Goal: Task Accomplishment & Management: Manage account settings

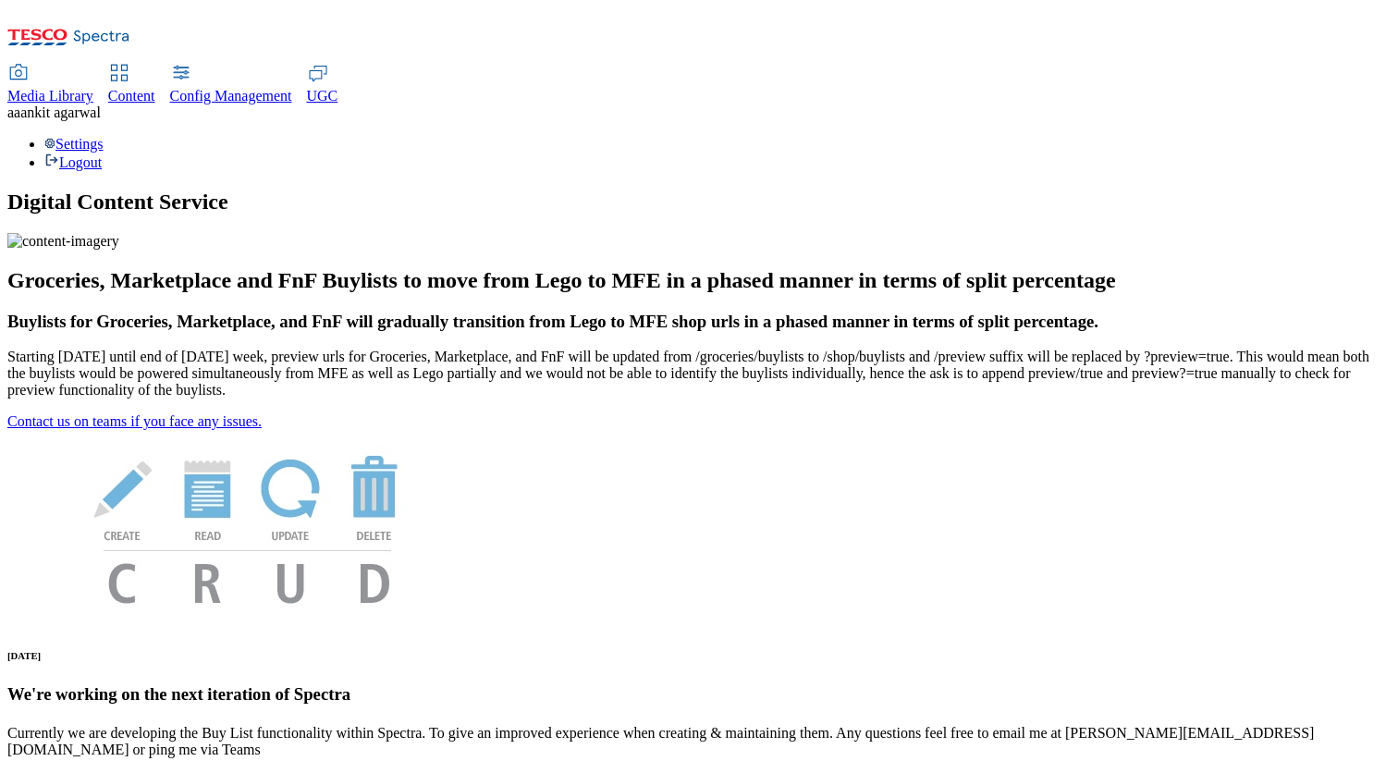
click at [1348, 136] on div "Settings Logout" at bounding box center [698, 153] width 1383 height 35
click at [104, 136] on link "Settings" at bounding box center [73, 144] width 59 height 16
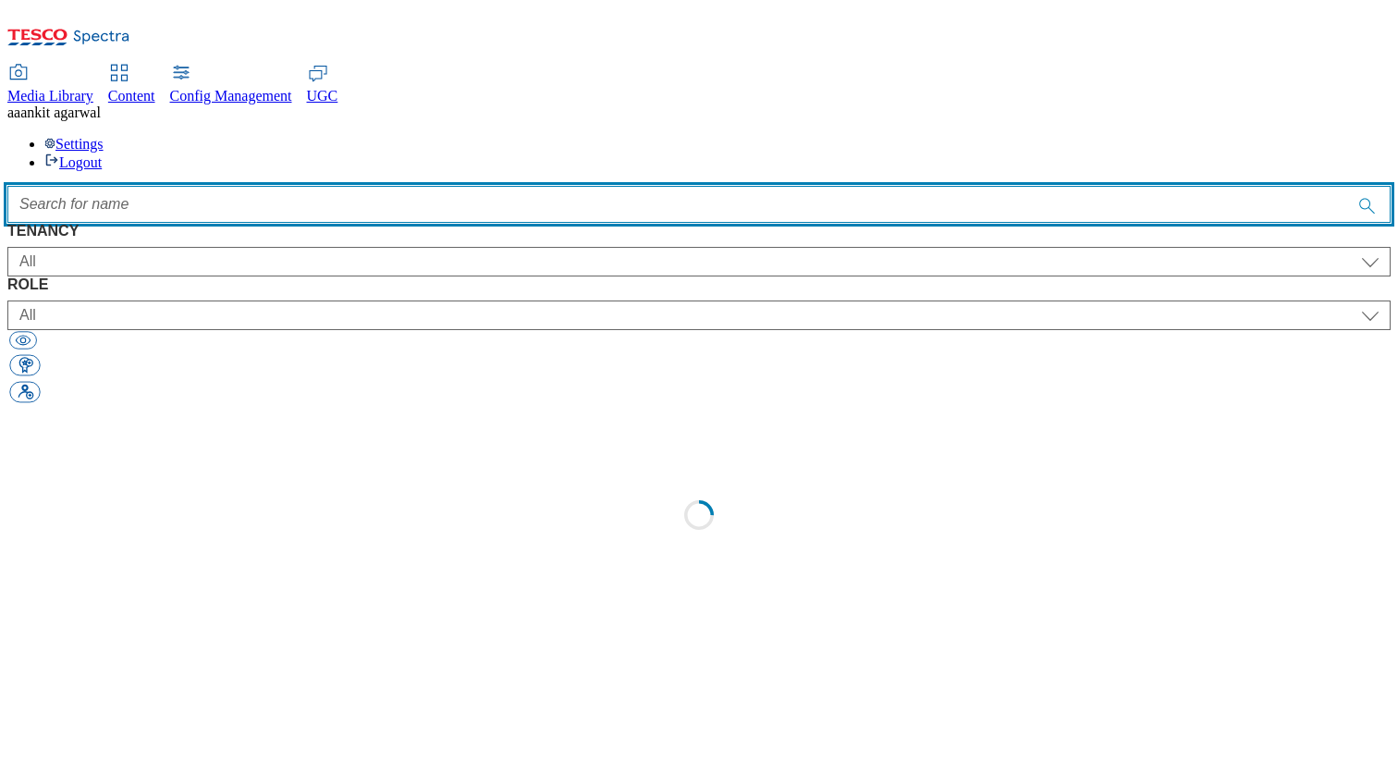
click at [411, 186] on input "Accessible label text" at bounding box center [698, 204] width 1383 height 37
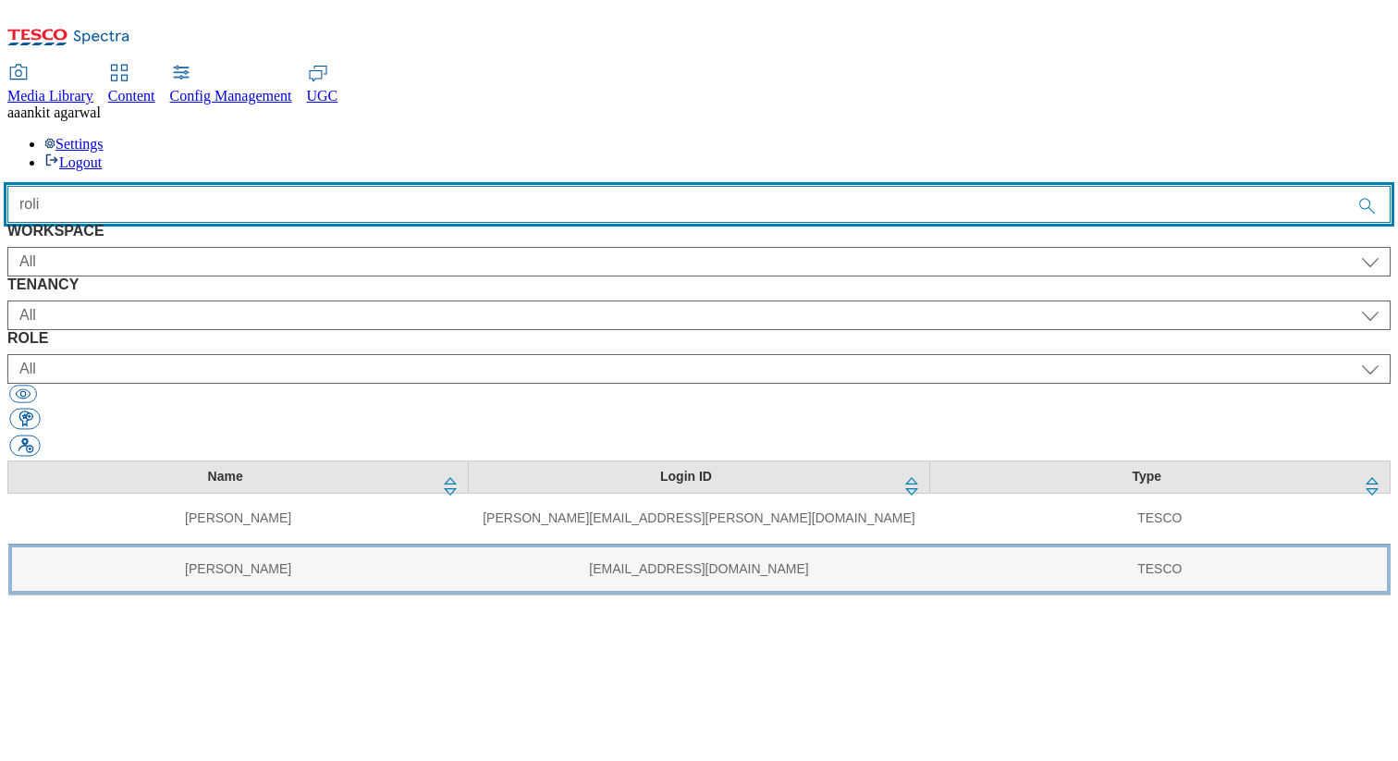
type input "roli"
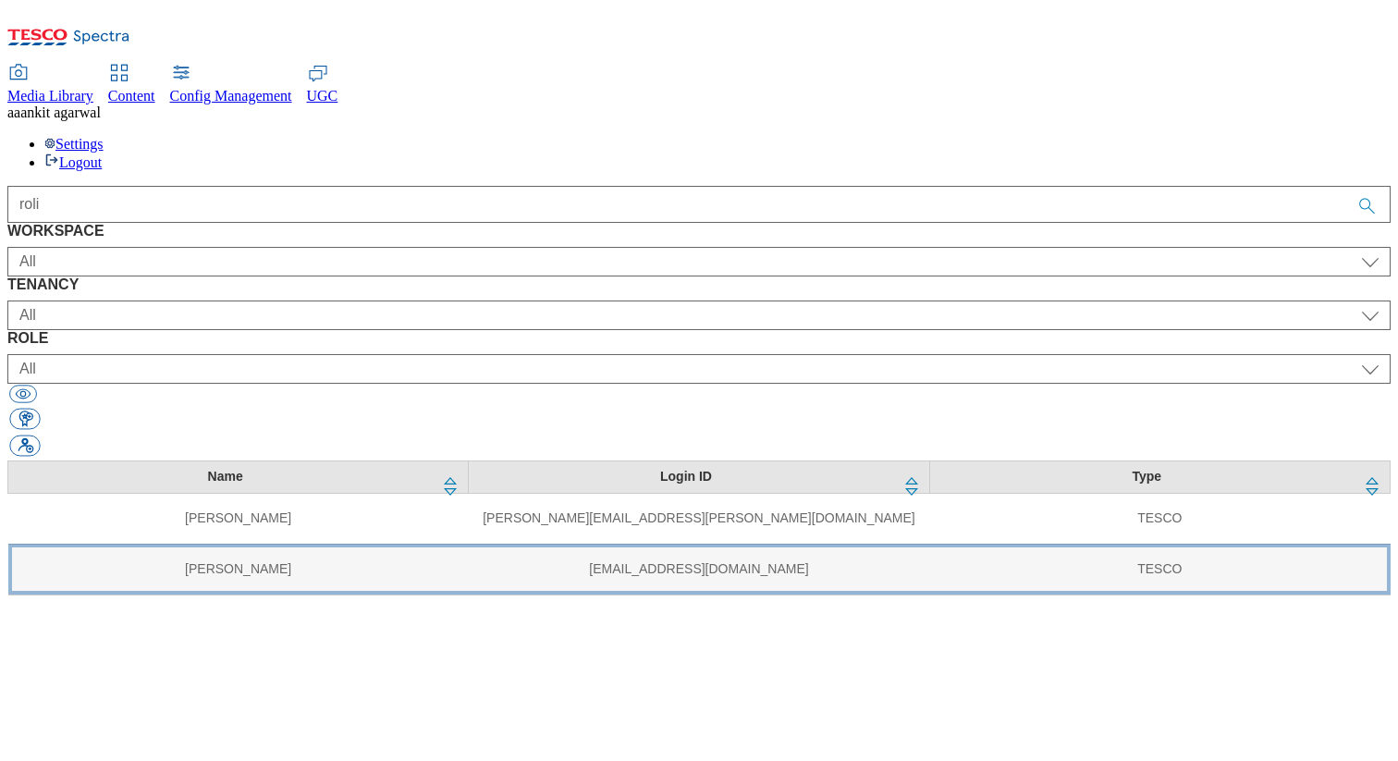
click at [375, 544] on td "[PERSON_NAME]" at bounding box center [238, 569] width 460 height 51
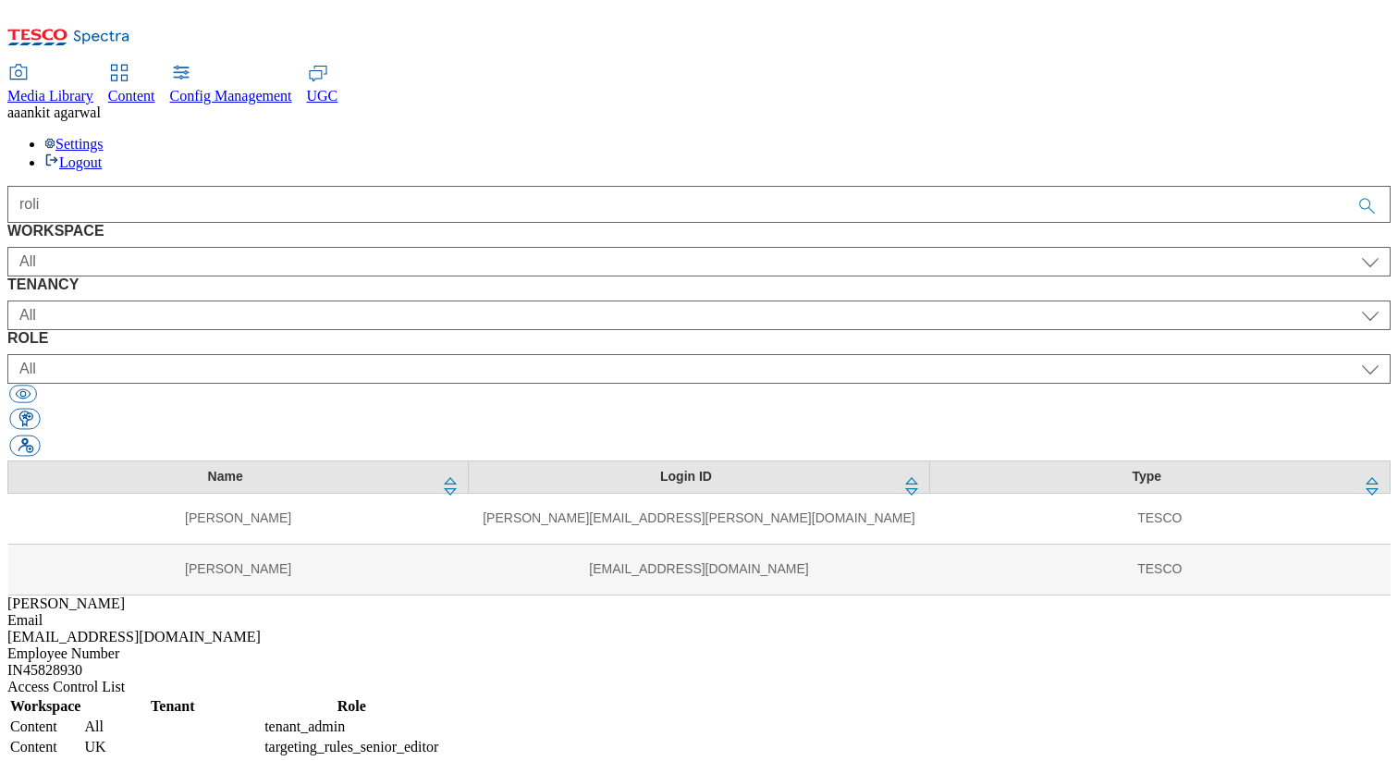
select select "Content"
select select "tenant_admin"
select select "Content"
select select "UK"
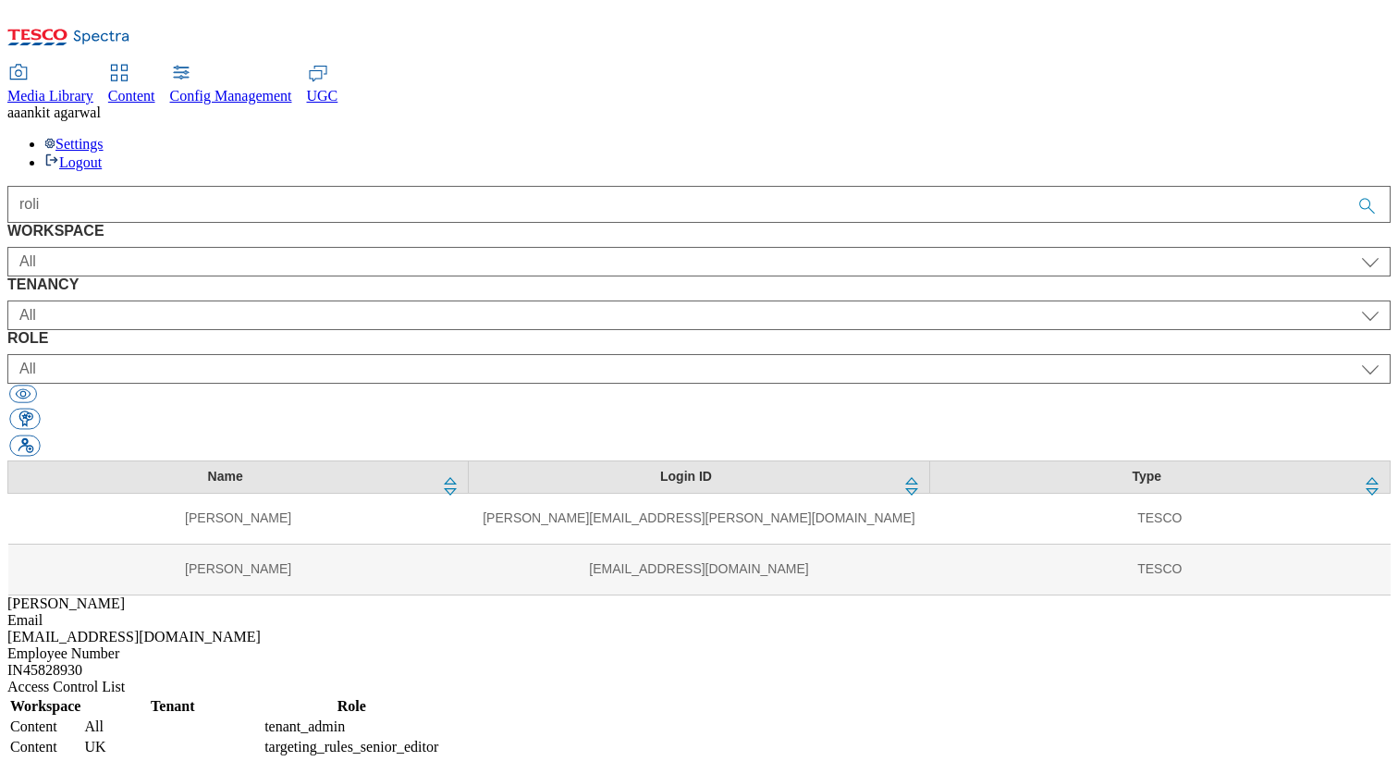
select select "targeting_rules_senior_editor"
select select "Content"
select select "ROI"
select select "targeting_rules_senior_editor"
select select "Content"
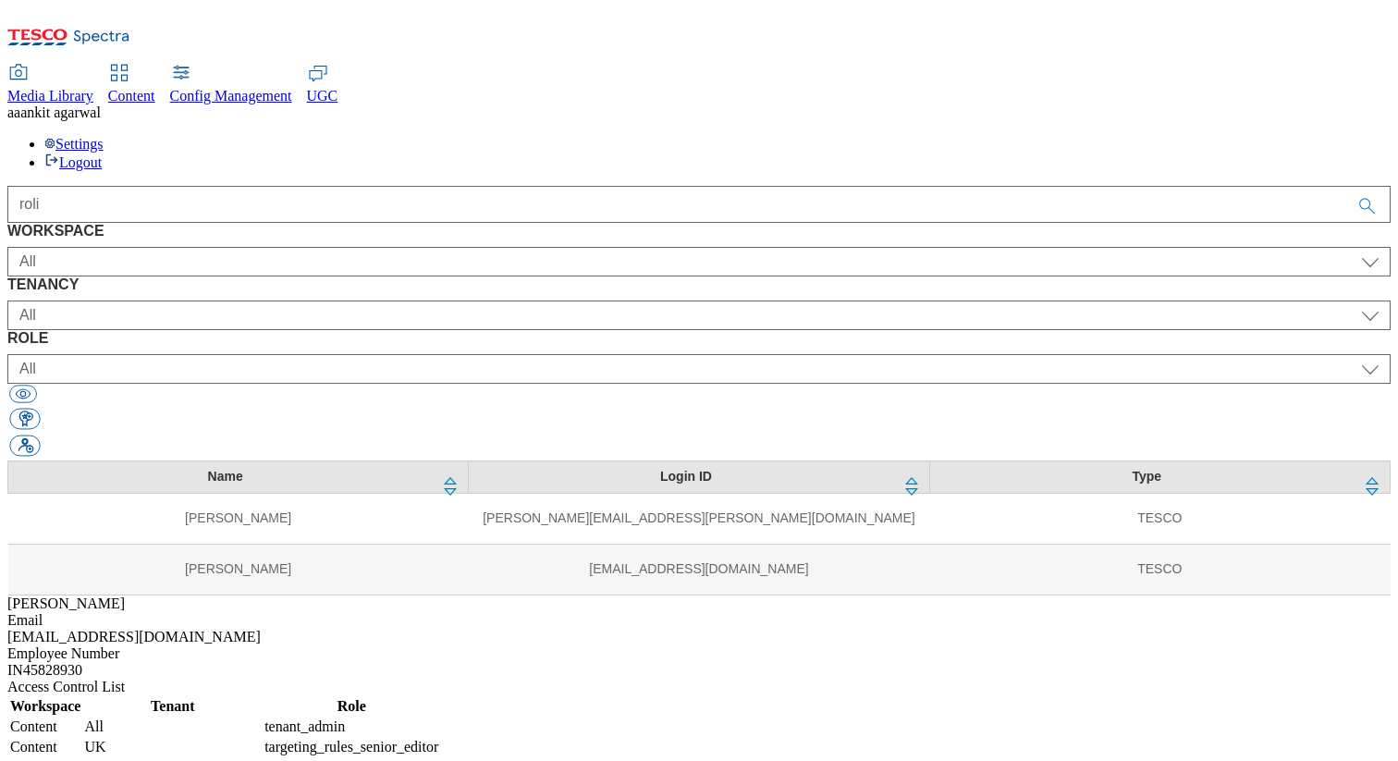
select select "ghs-[GEOGRAPHIC_DATA]"
select select "buylist_senior_editor"
select select "Content"
select select "ghs-roi"
select select "buylist_senior_editor"
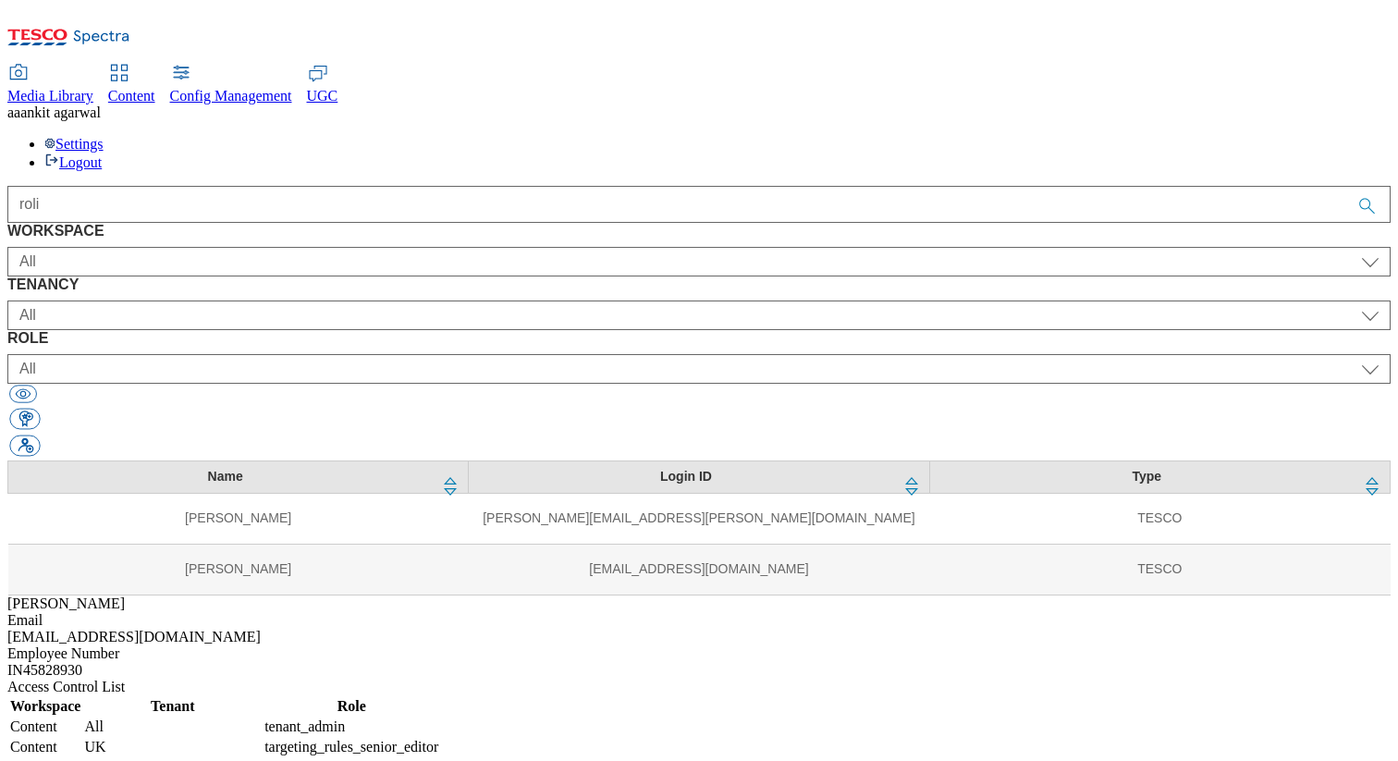
select select "Content"
select select "ALL"
select select "content_editor"
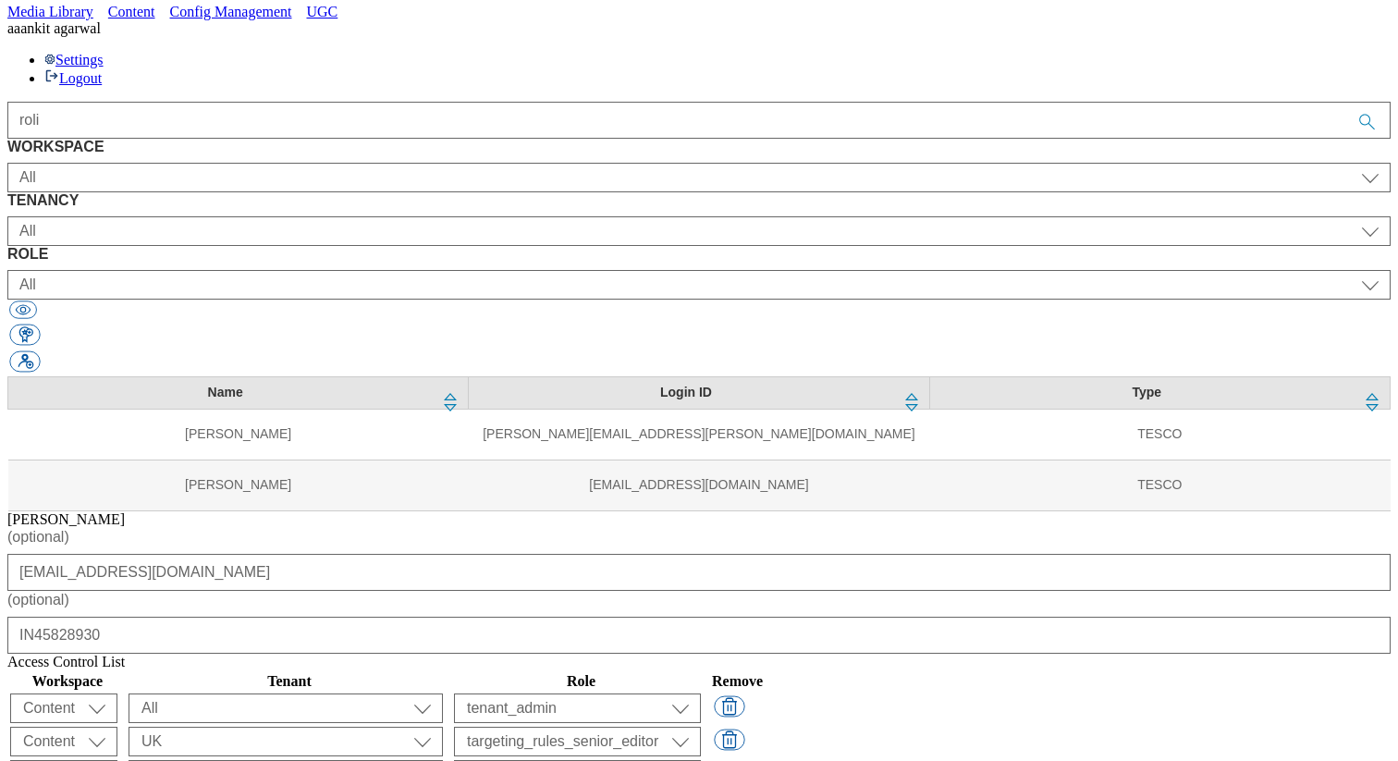
scroll to position [80, 0]
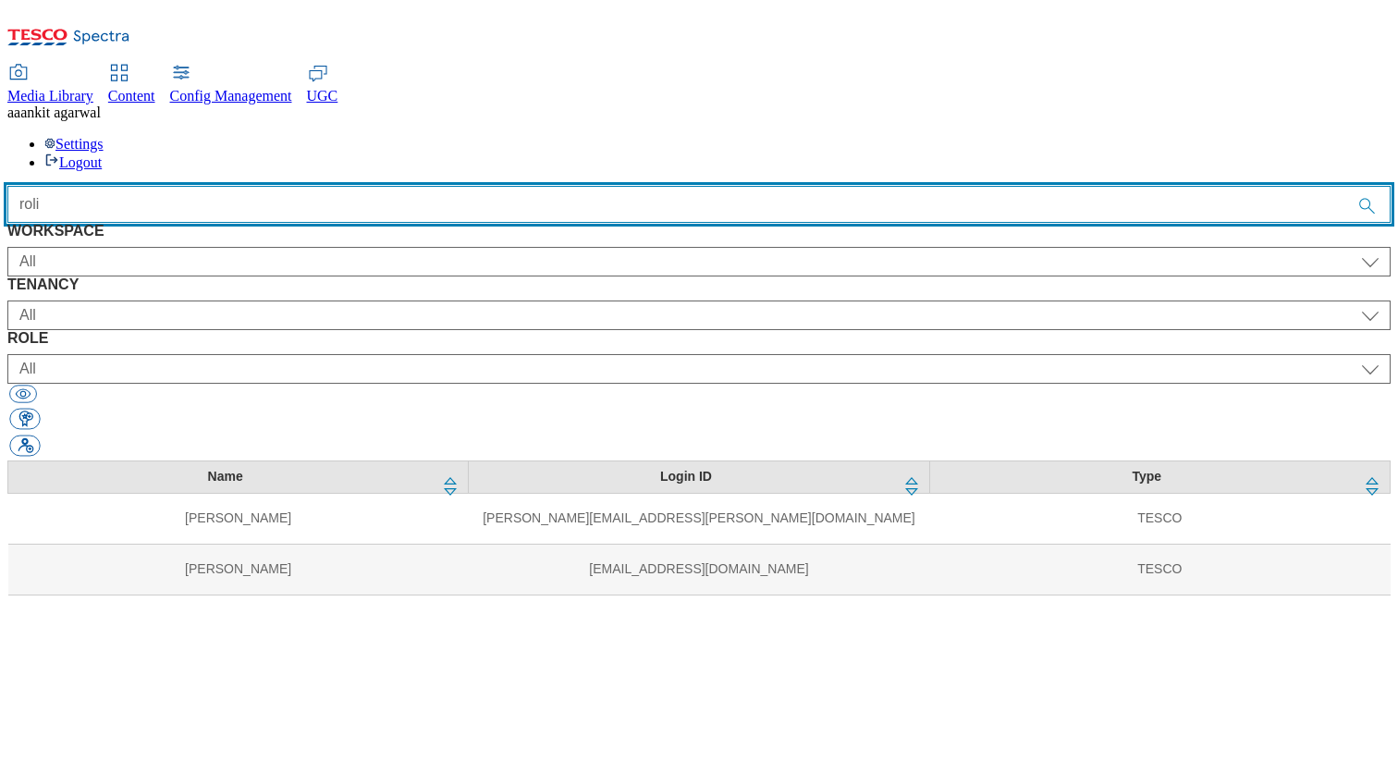
click at [444, 186] on input "roli" at bounding box center [698, 204] width 1383 height 37
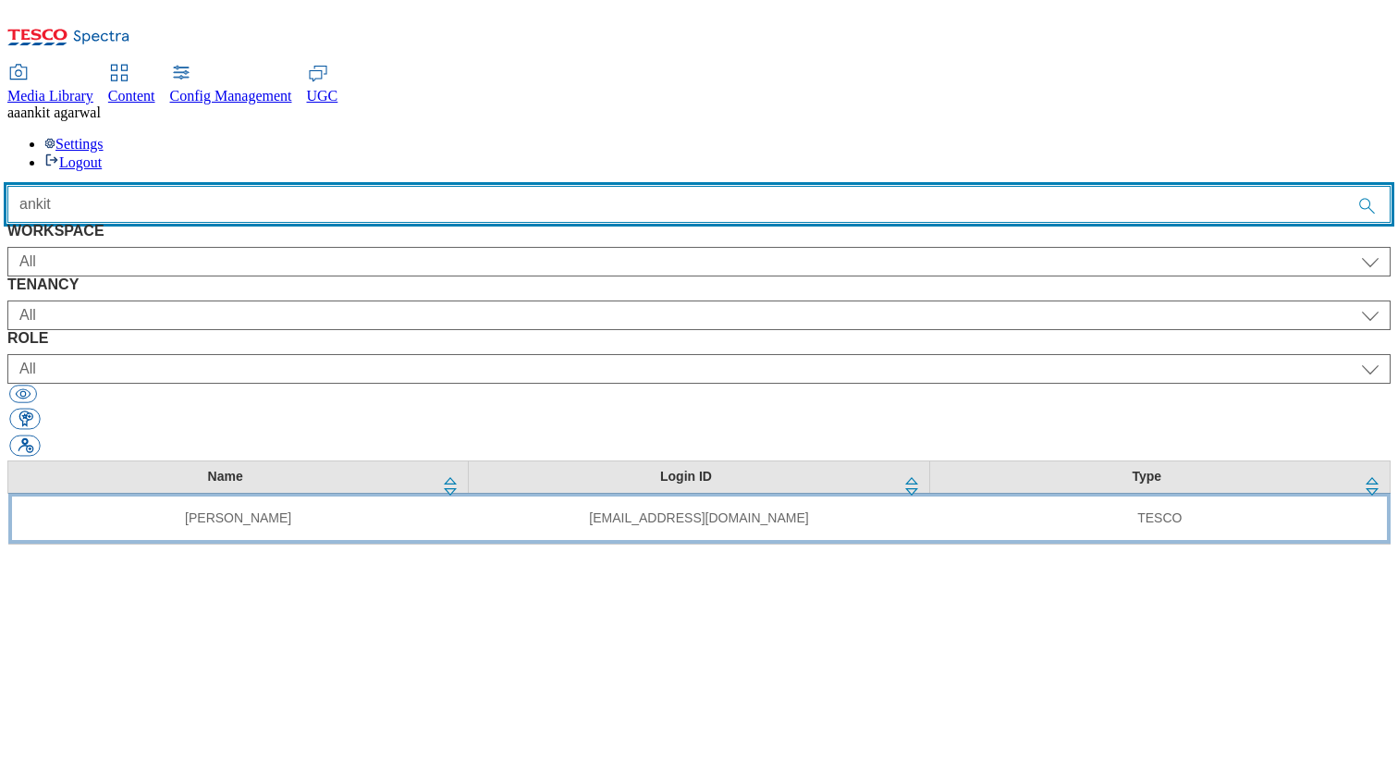
type input "ankit"
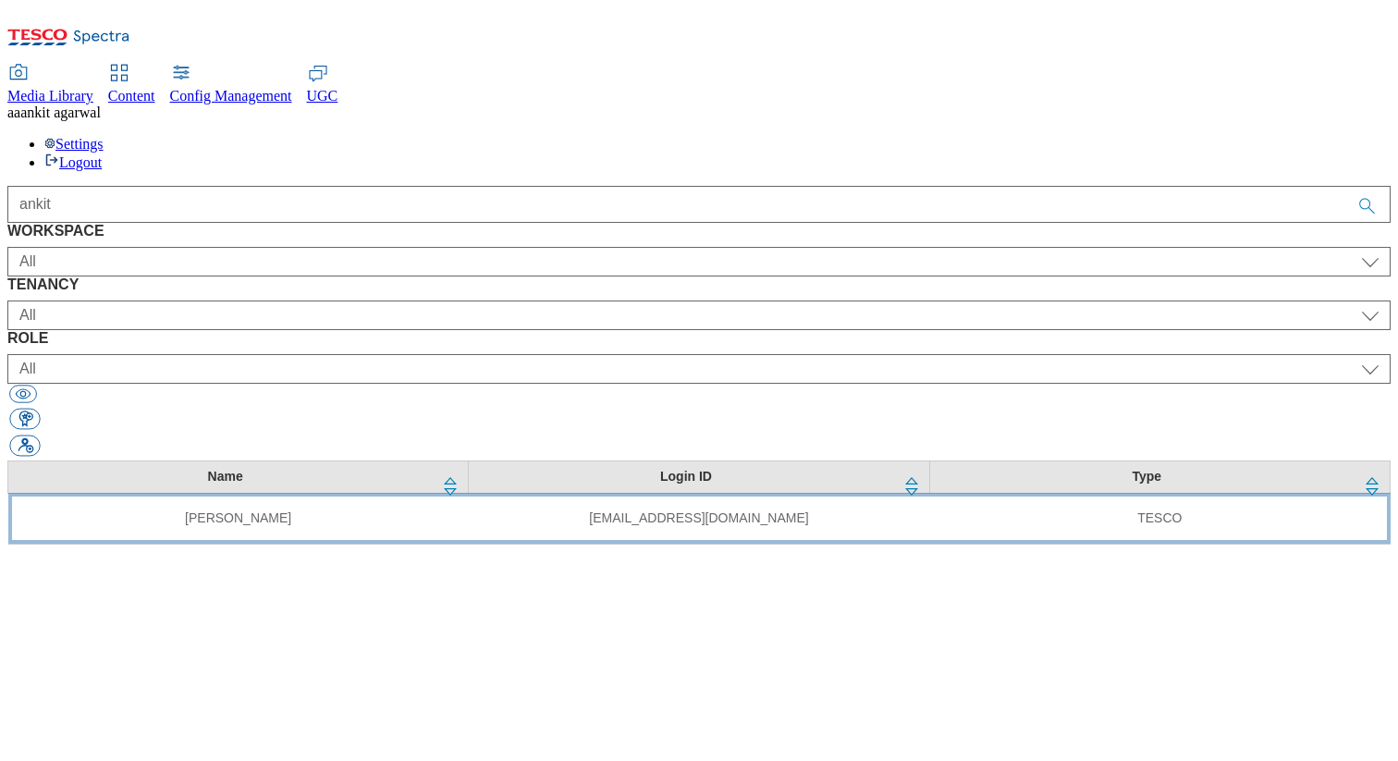
click at [397, 493] on td "[PERSON_NAME]" at bounding box center [238, 518] width 460 height 51
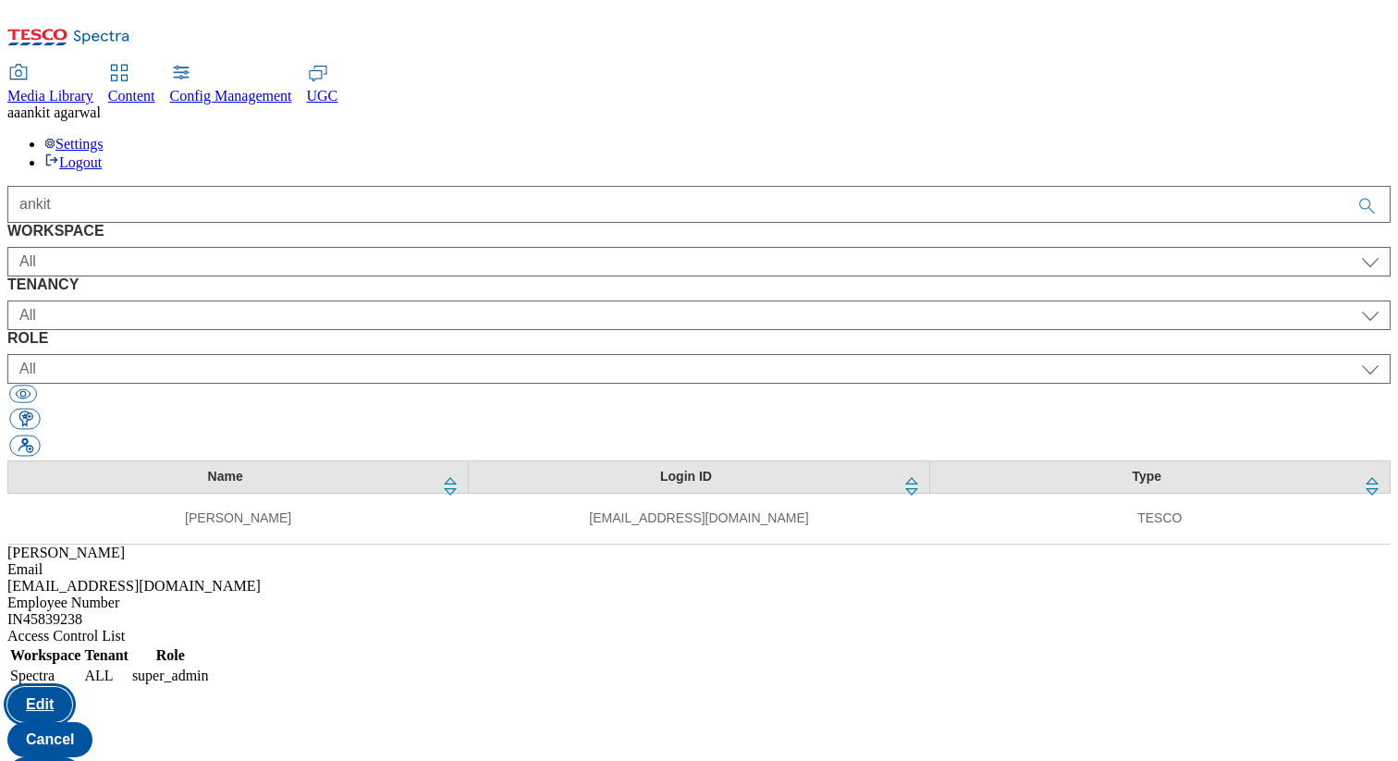
click at [72, 687] on button "Edit" at bounding box center [39, 704] width 65 height 35
select select "Spectra"
select select "ALL"
select select
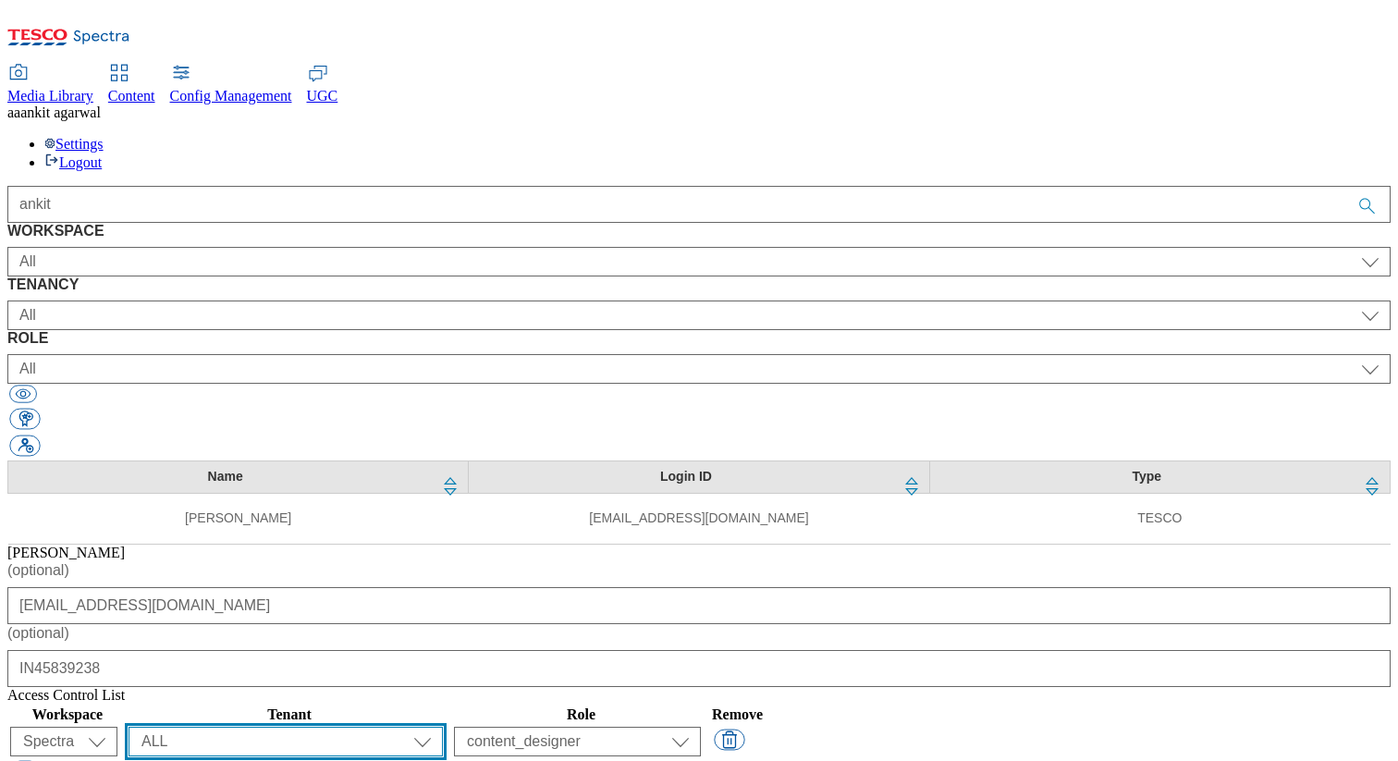
click at [443, 727] on select "All ALL All all CE Clubcard Boost UK Clubcard Marketing Clubcard ROI clubcard-b…" at bounding box center [285, 742] width 314 height 30
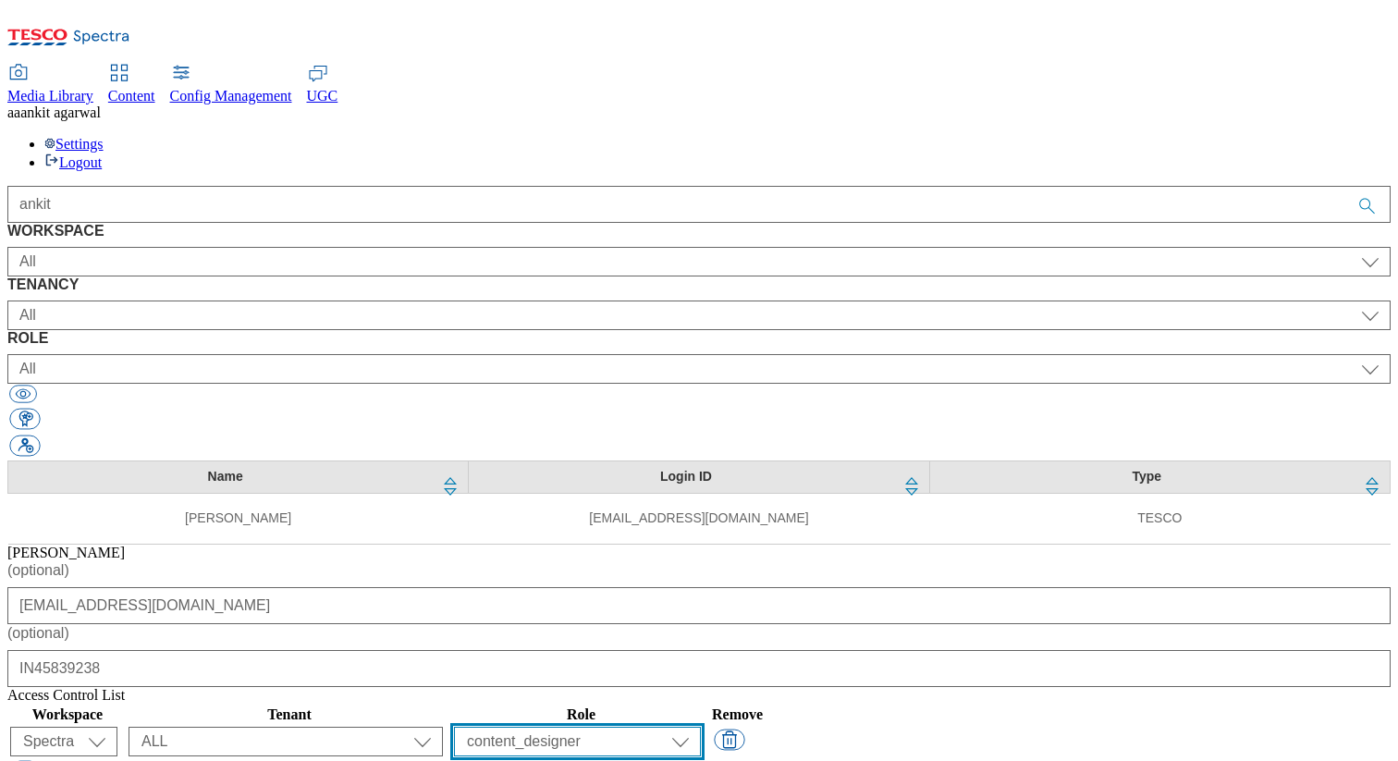
click at [701, 727] on select "content_designer content_editor content_read developer guest media_admin modera…" at bounding box center [577, 742] width 247 height 30
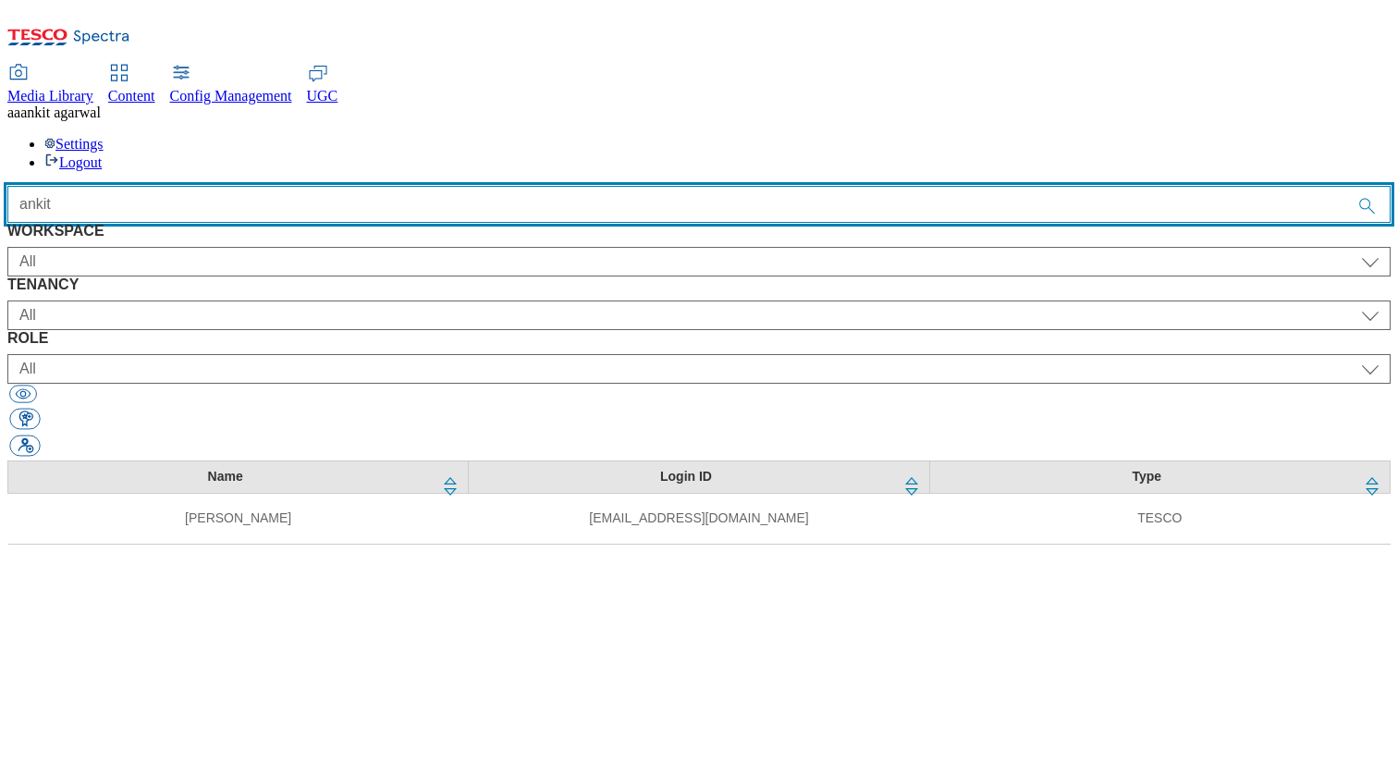
click at [449, 186] on input "ankit" at bounding box center [698, 204] width 1383 height 37
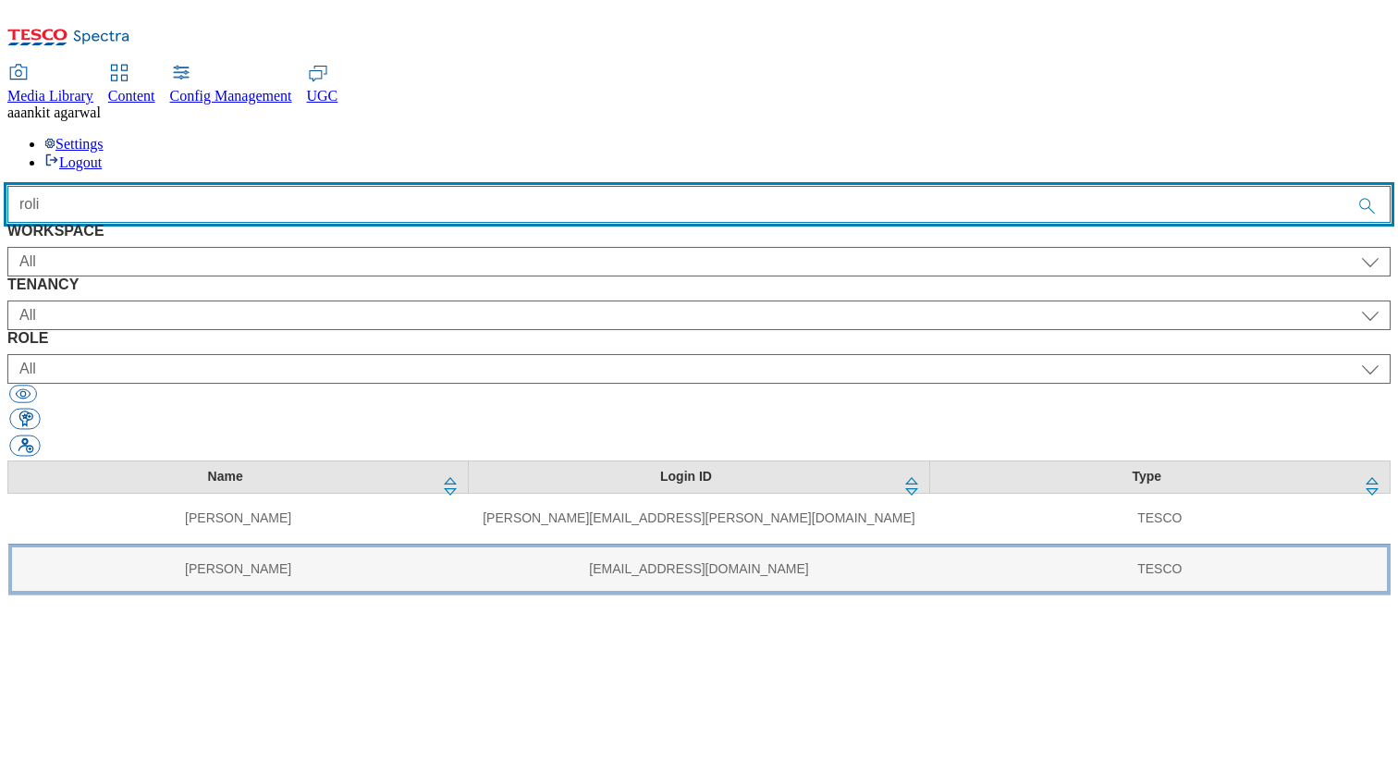
type input "roli"
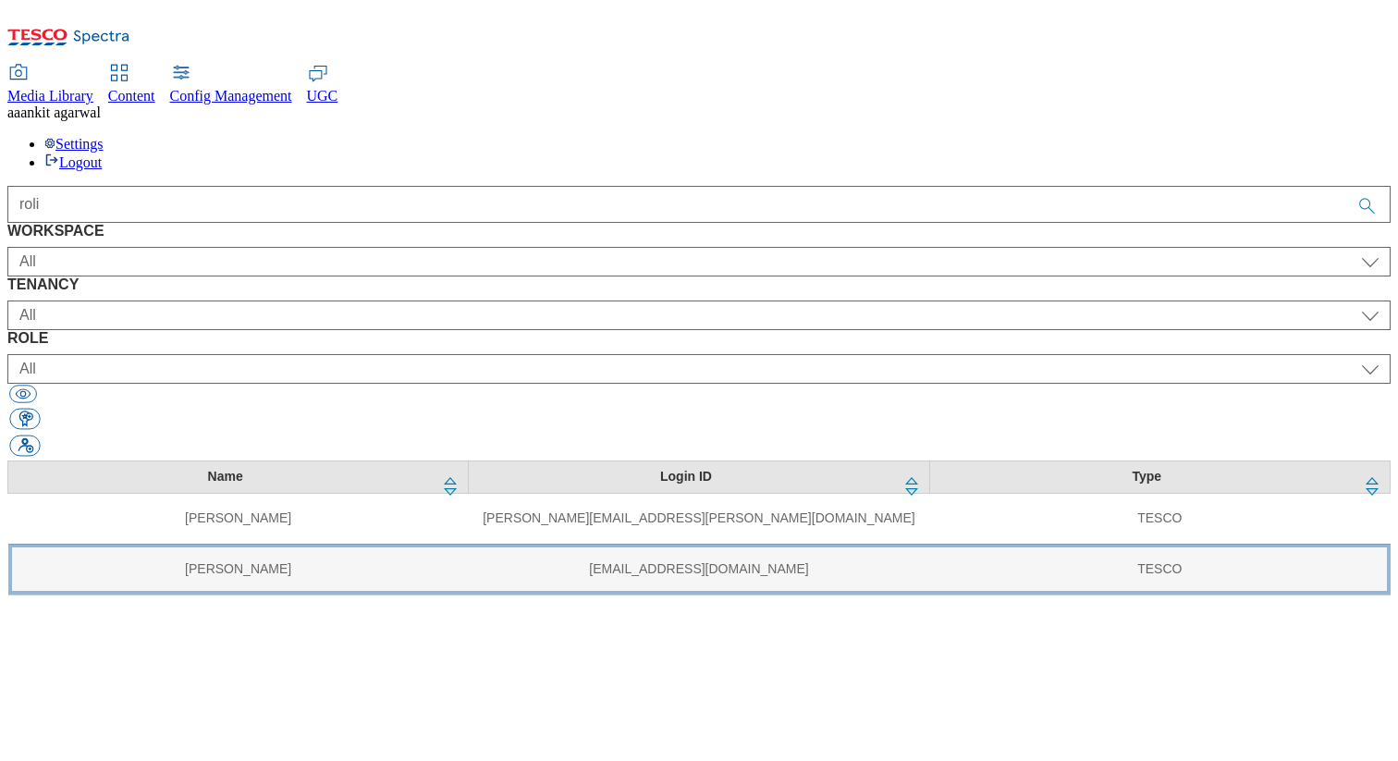
click at [397, 544] on td "[PERSON_NAME]" at bounding box center [238, 569] width 460 height 51
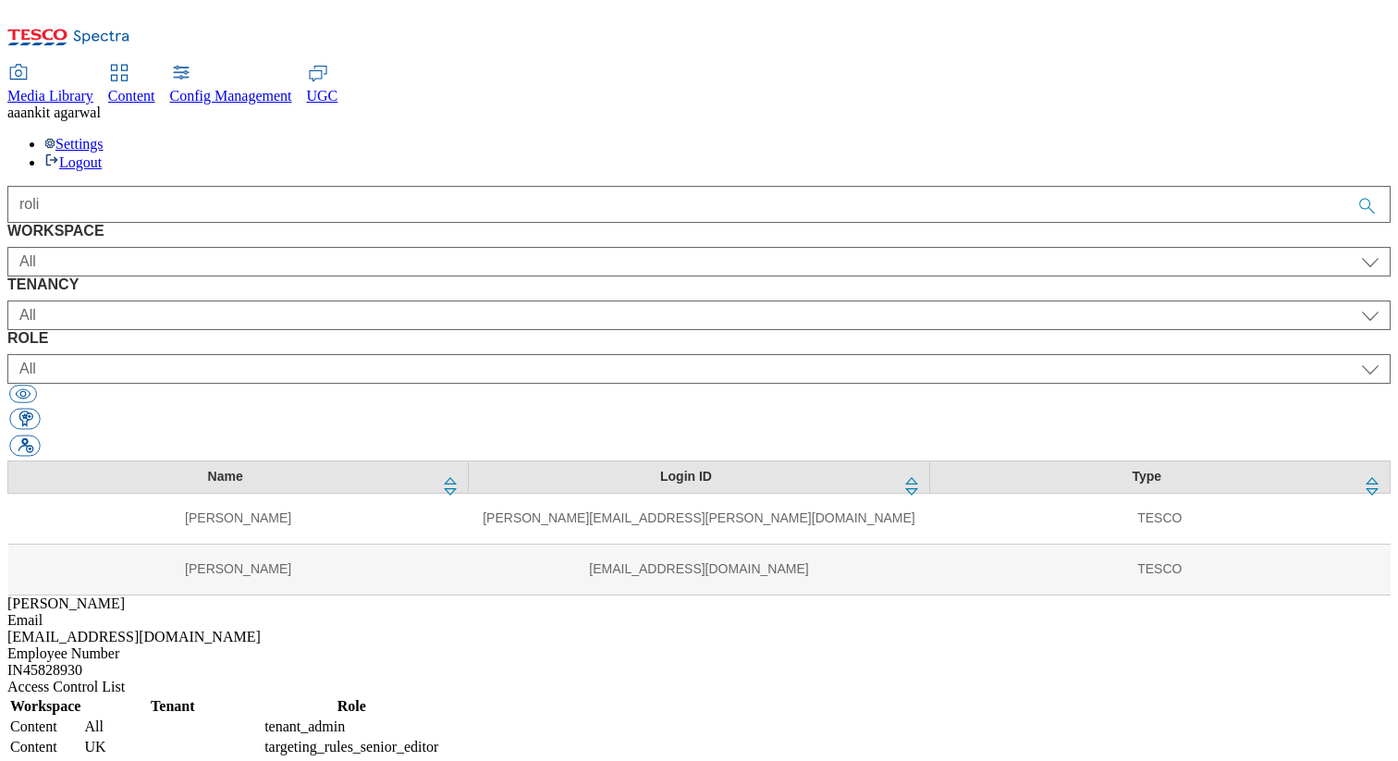
select select "Content"
select select "tenant_admin"
select select "Content"
select select "UK"
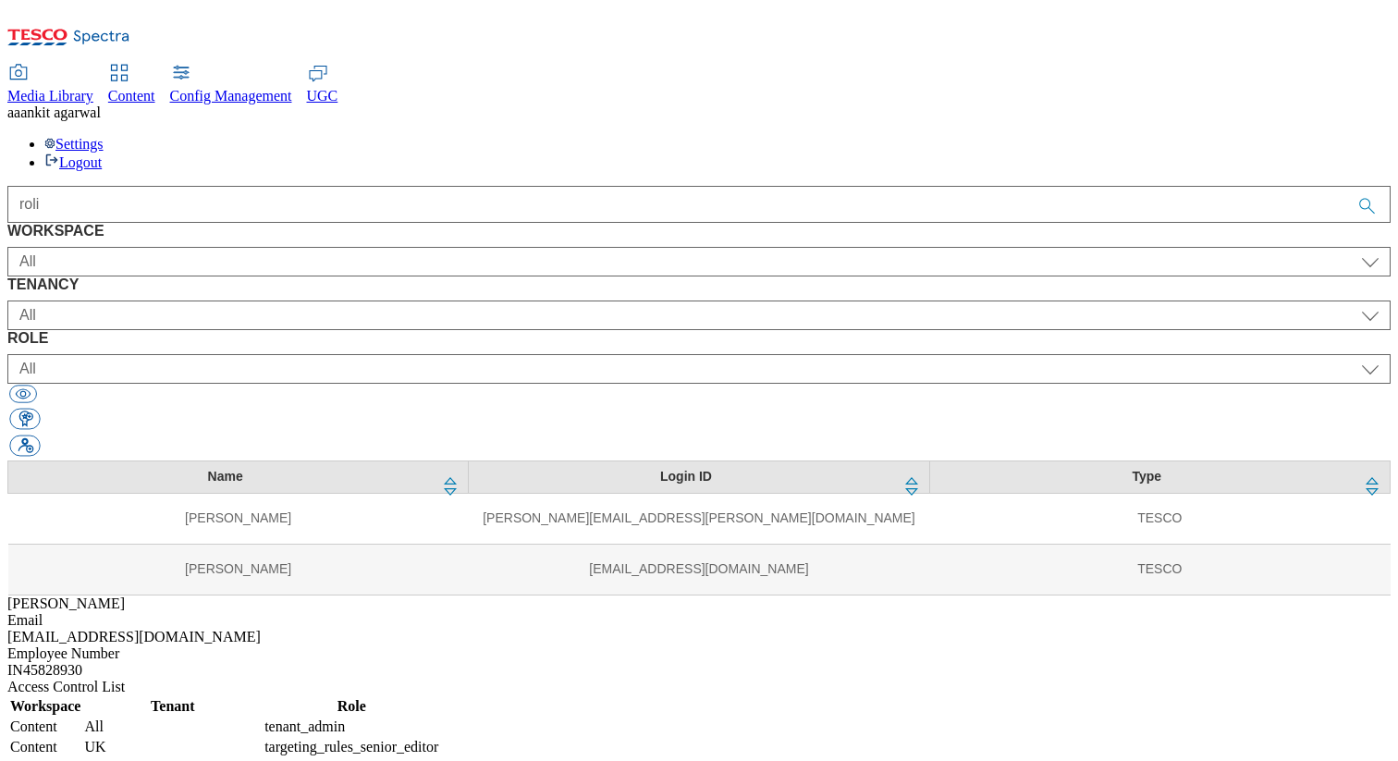
select select "targeting_rules_senior_editor"
select select "Content"
select select "ROI"
select select "targeting_rules_senior_editor"
select select "Content"
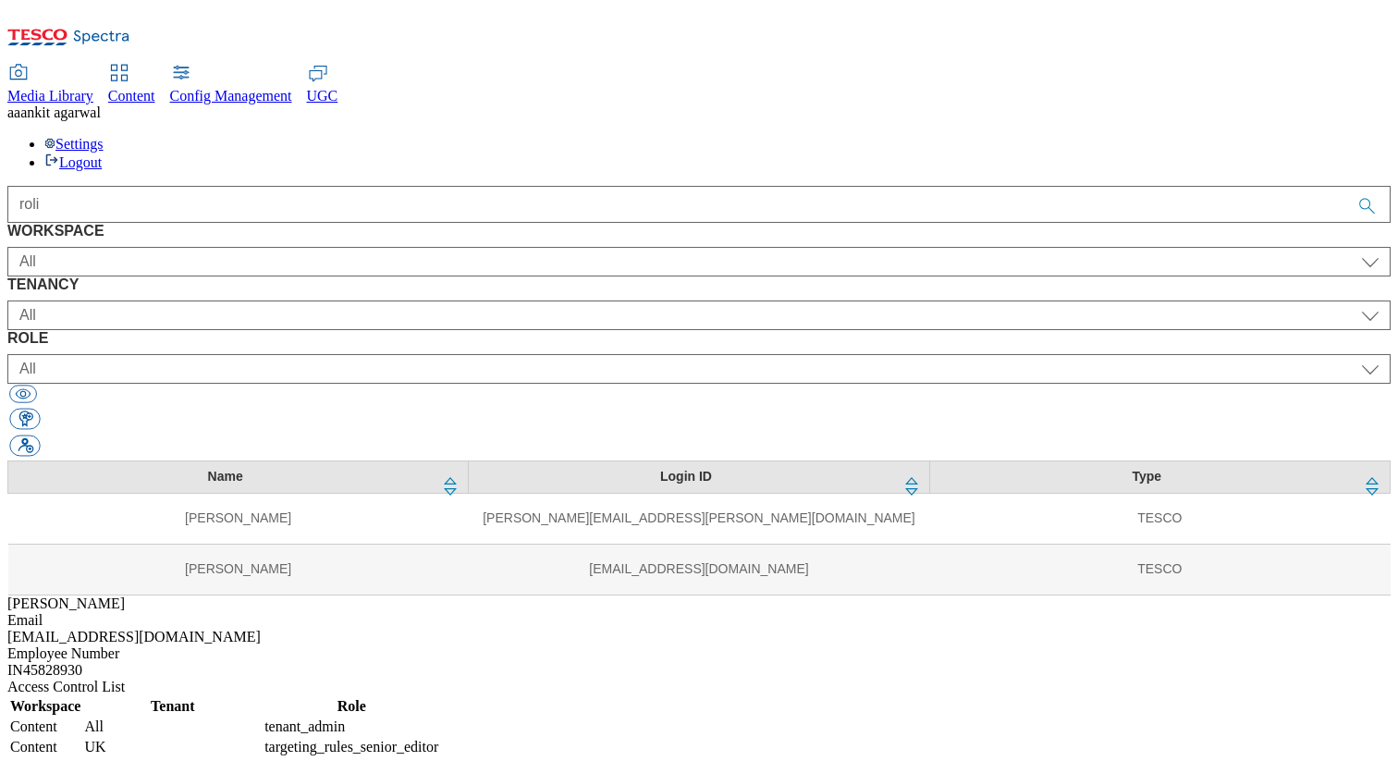
select select "ghs-[GEOGRAPHIC_DATA]"
select select "buylist_senior_editor"
select select "Content"
select select "ghs-roi"
select select "buylist_senior_editor"
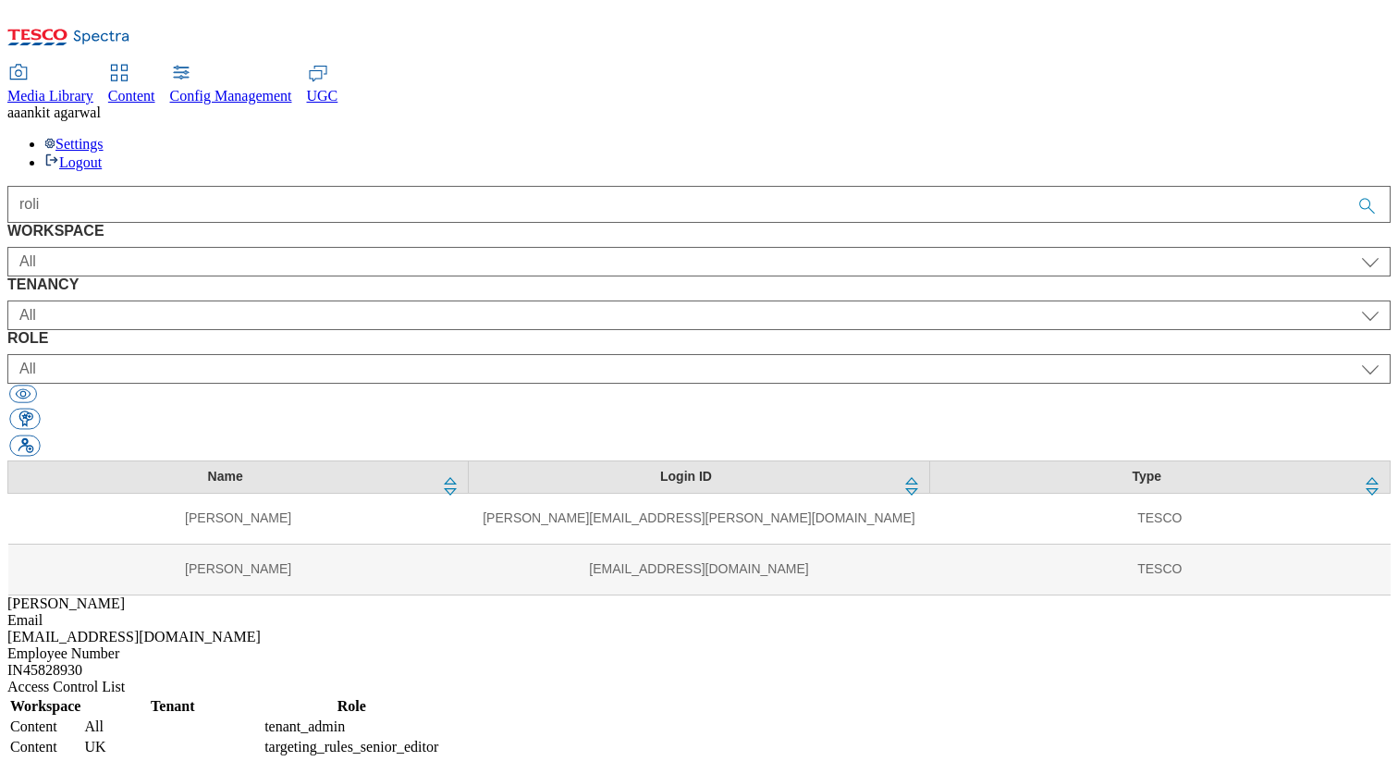
select select "Content"
select select "ALL"
select select "content_editor"
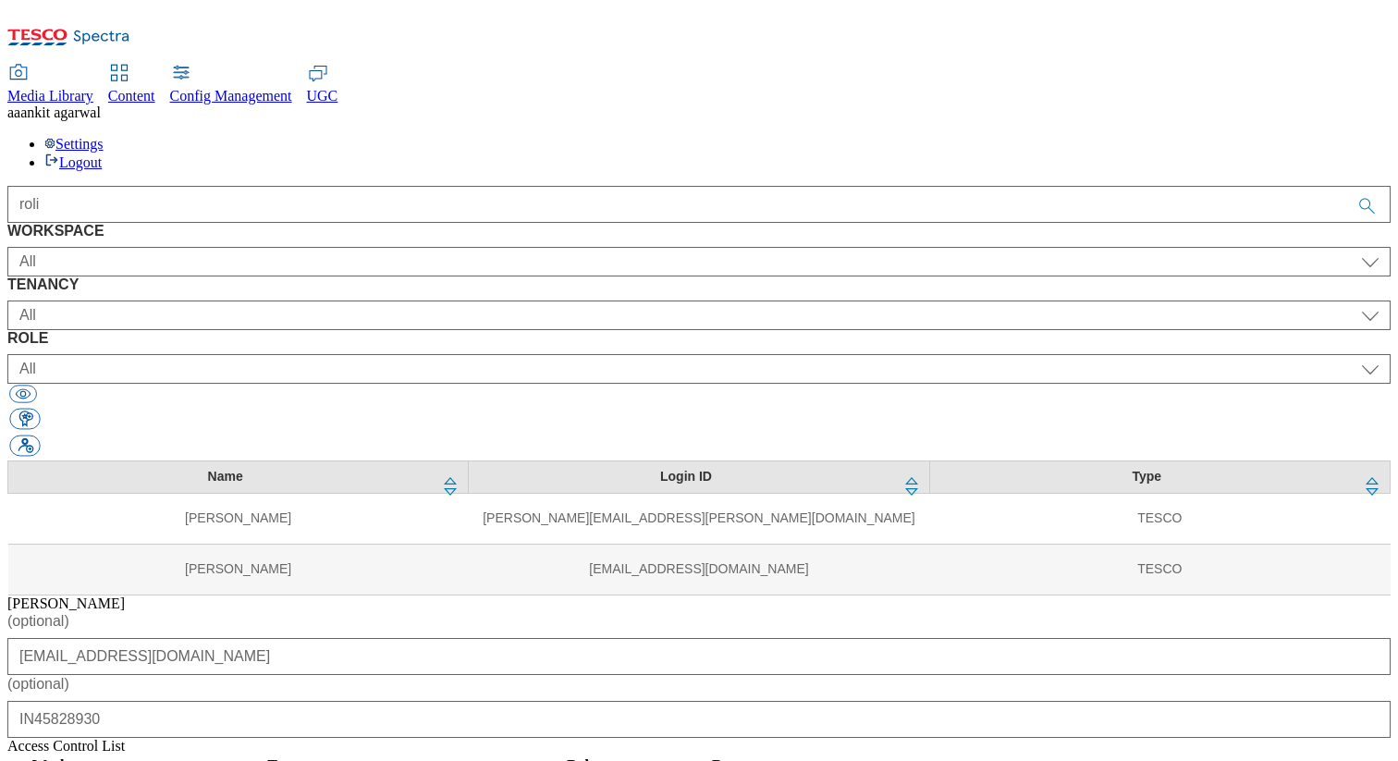
scroll to position [84, 0]
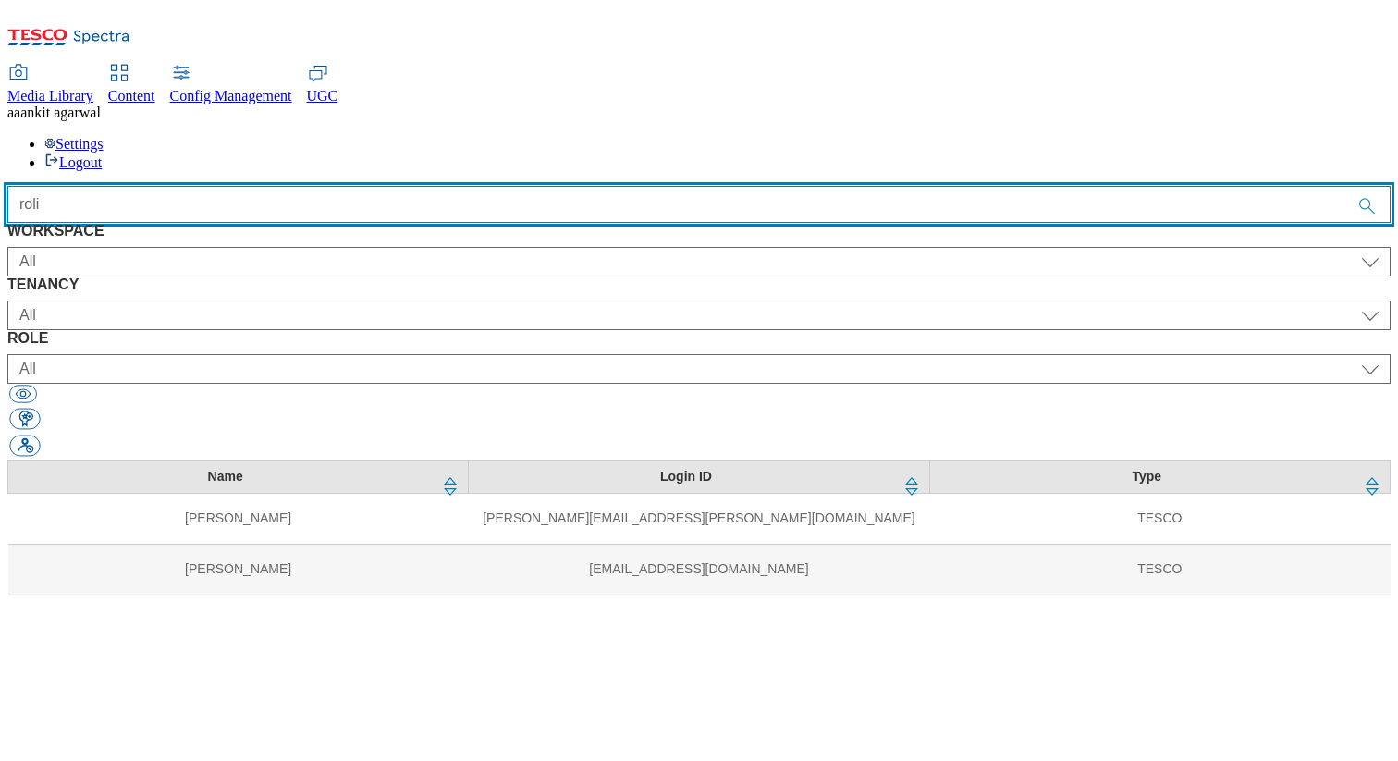
click at [540, 186] on input "roli" at bounding box center [698, 204] width 1383 height 37
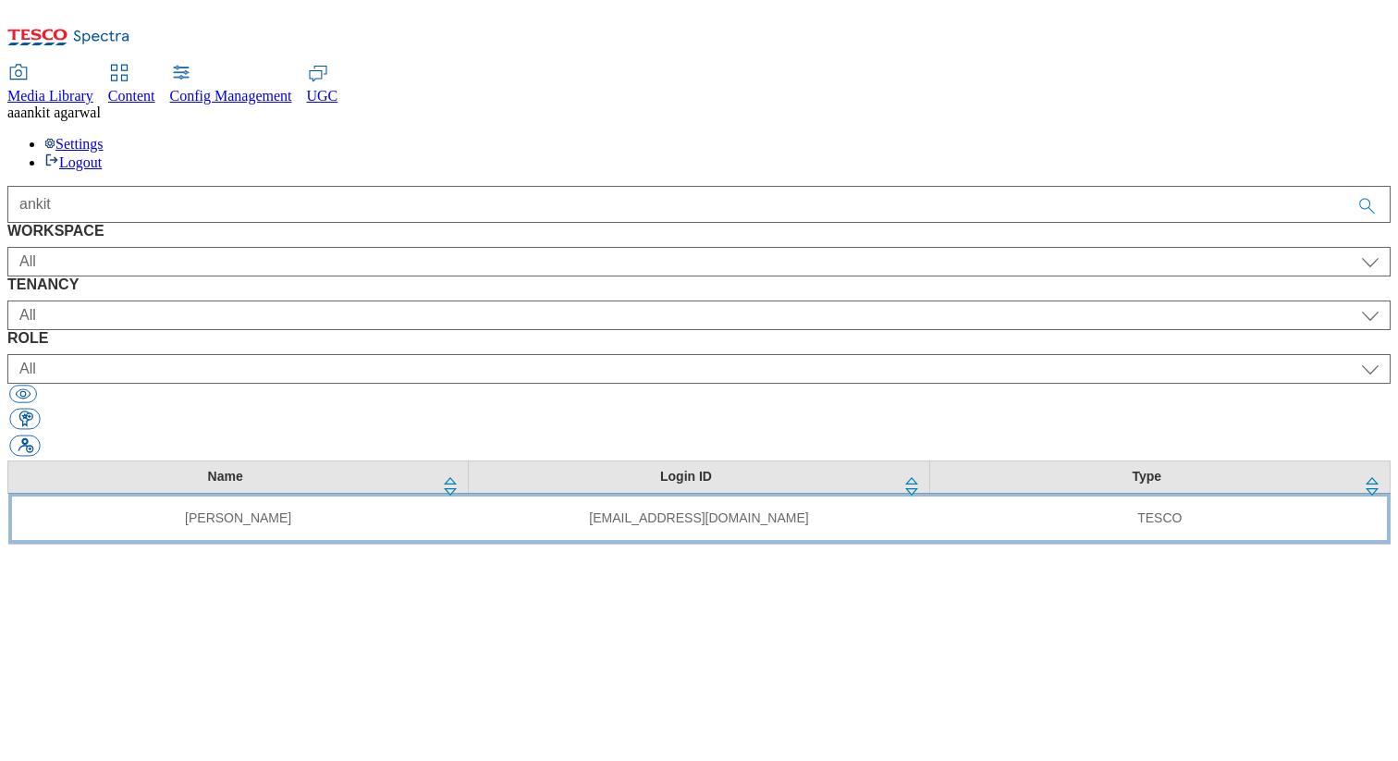
click at [507, 493] on td "[EMAIL_ADDRESS][DOMAIN_NAME]" at bounding box center [699, 518] width 460 height 51
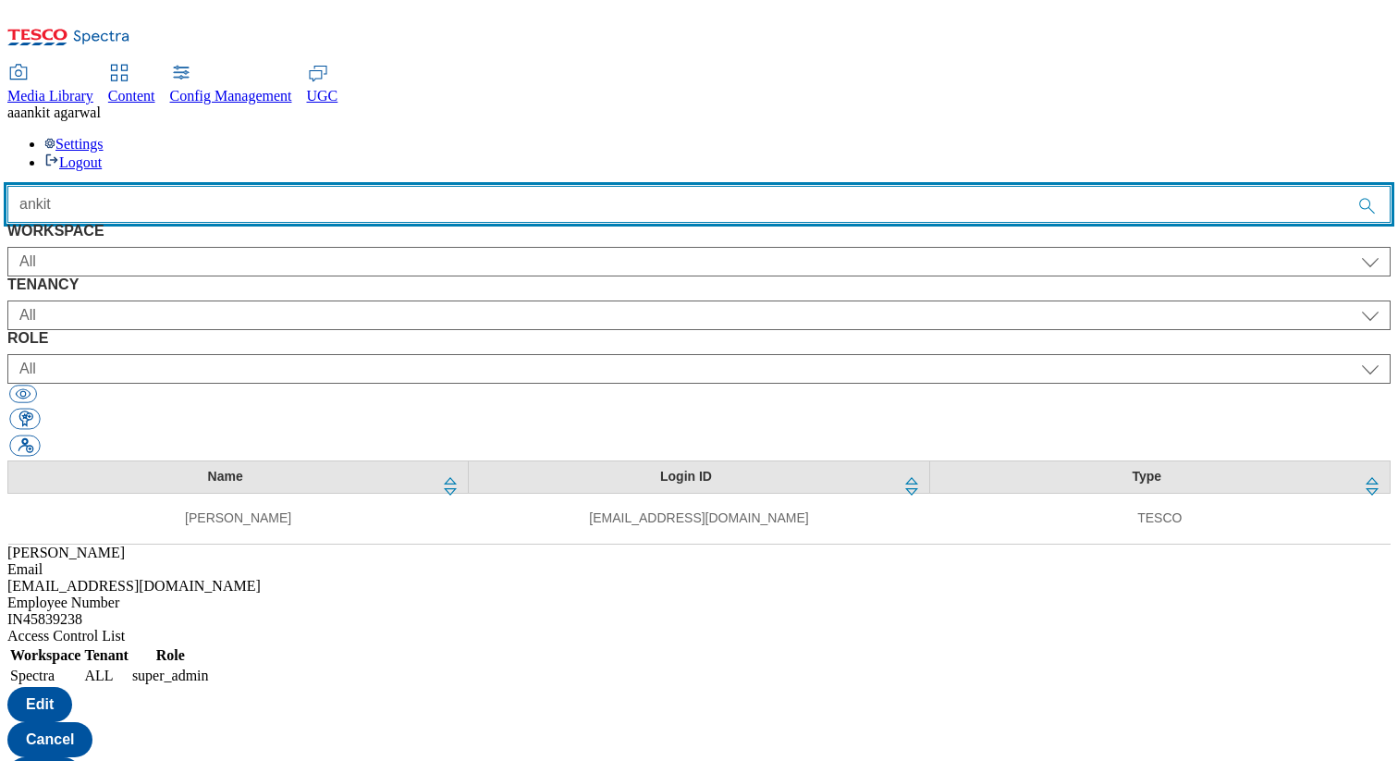
click at [441, 186] on input "ankit" at bounding box center [698, 204] width 1383 height 37
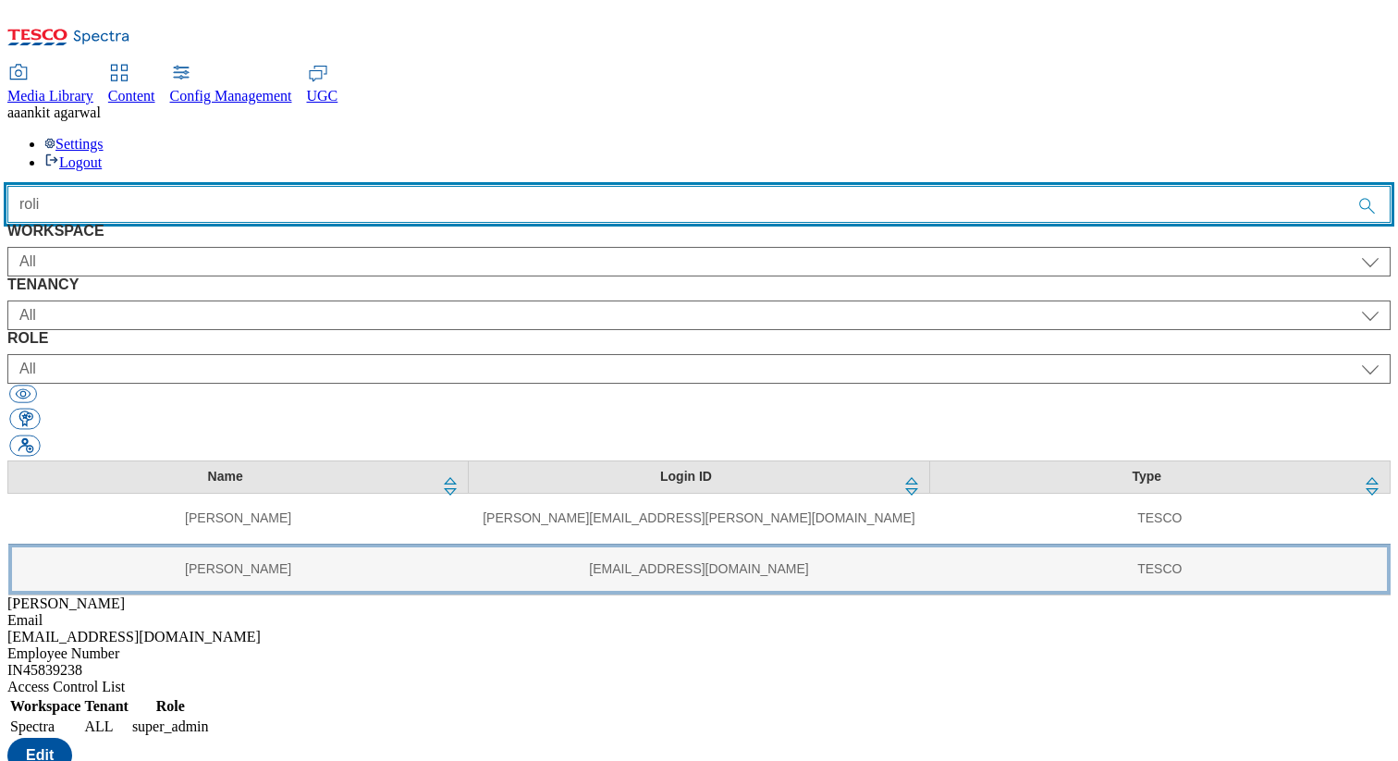
type input "roli"
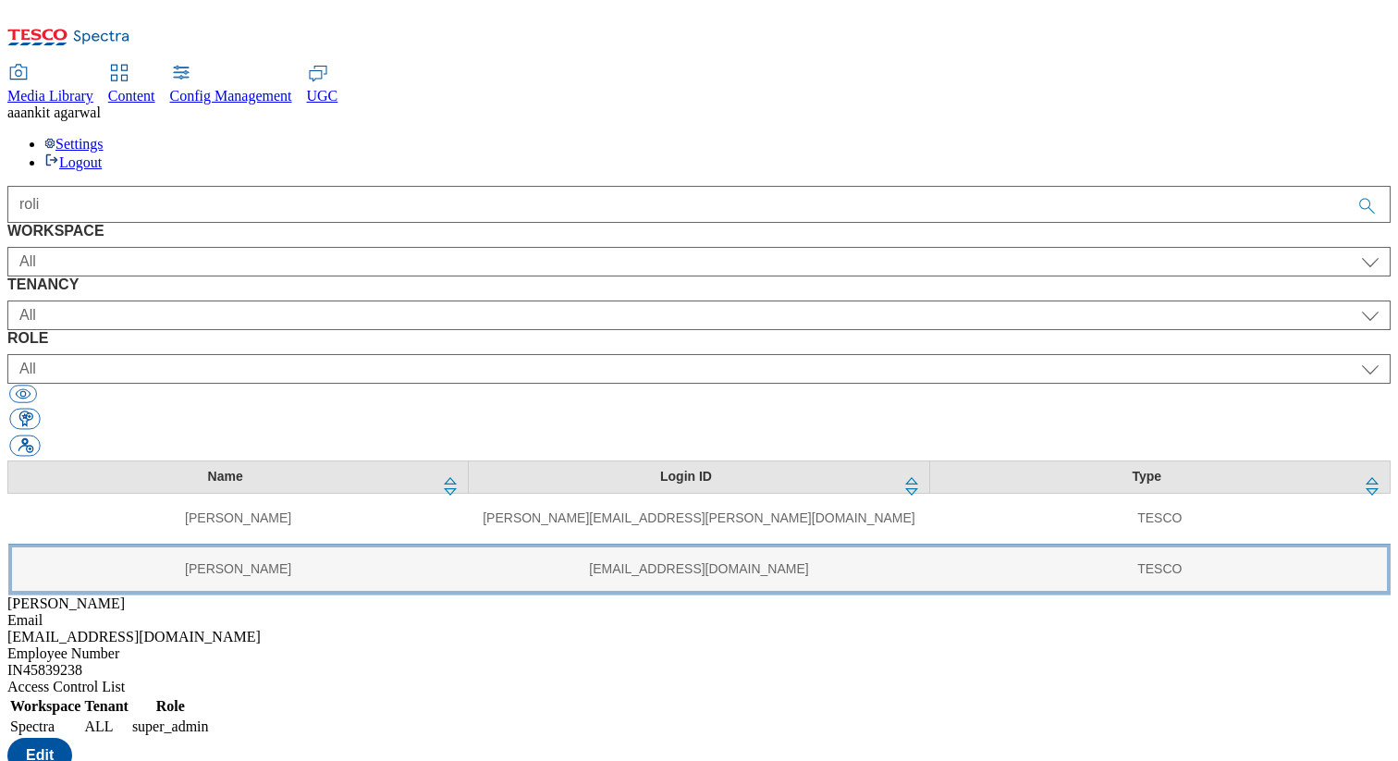
click at [469, 544] on td "[EMAIL_ADDRESS][DOMAIN_NAME]" at bounding box center [699, 569] width 460 height 51
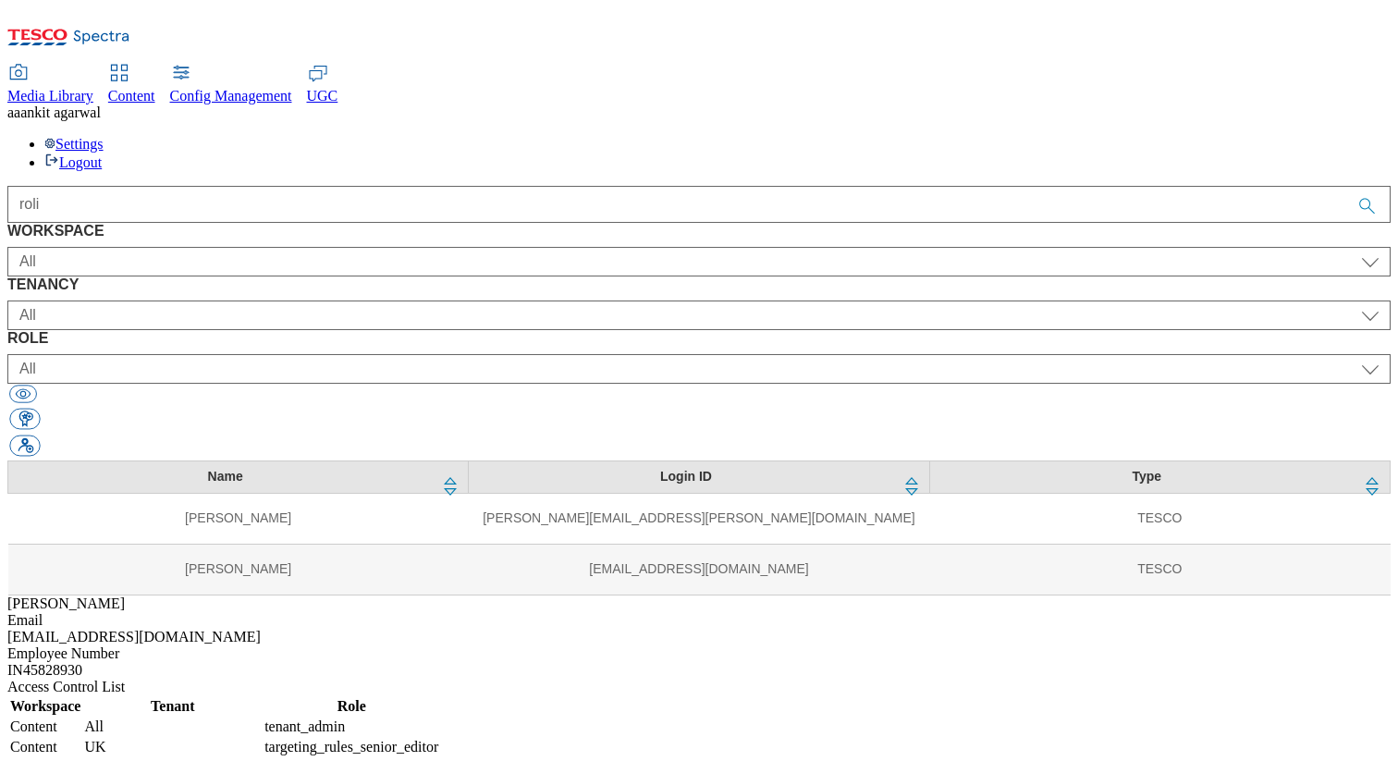
select select "Content"
select select "tenant_admin"
select select "Content"
select select "UK"
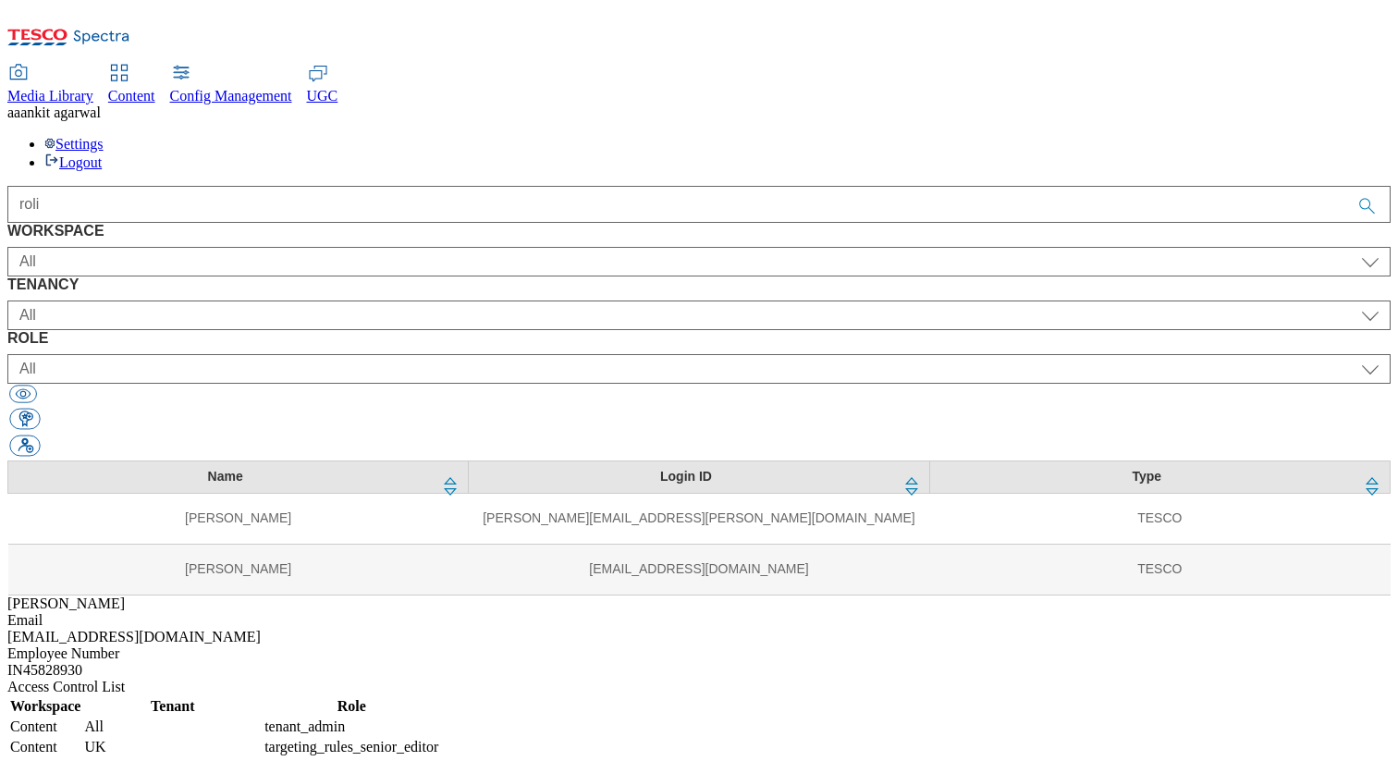
select select "targeting_rules_senior_editor"
select select "Content"
select select "ROI"
select select "targeting_rules_senior_editor"
select select "Content"
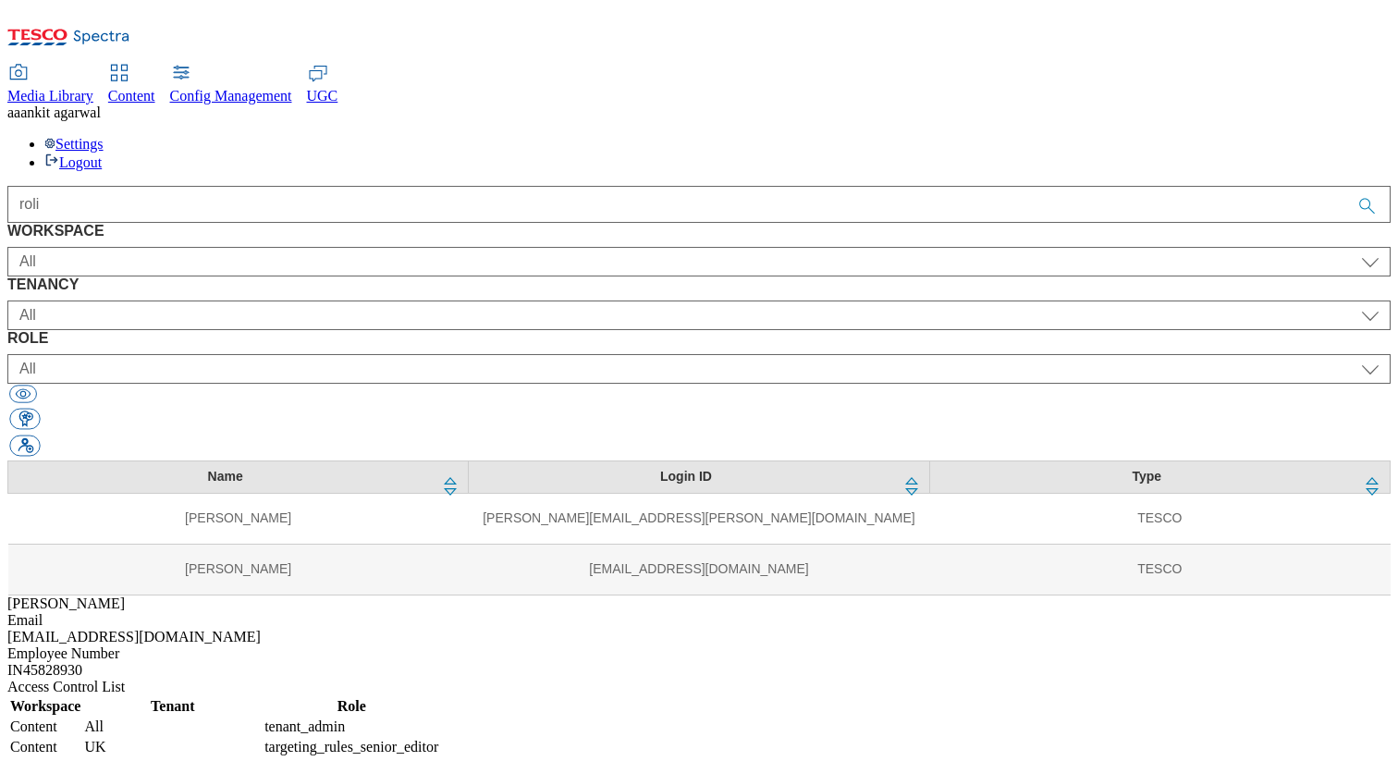
select select "ghs-[GEOGRAPHIC_DATA]"
select select "buylist_senior_editor"
select select "Content"
select select "ghs-roi"
select select "buylist_senior_editor"
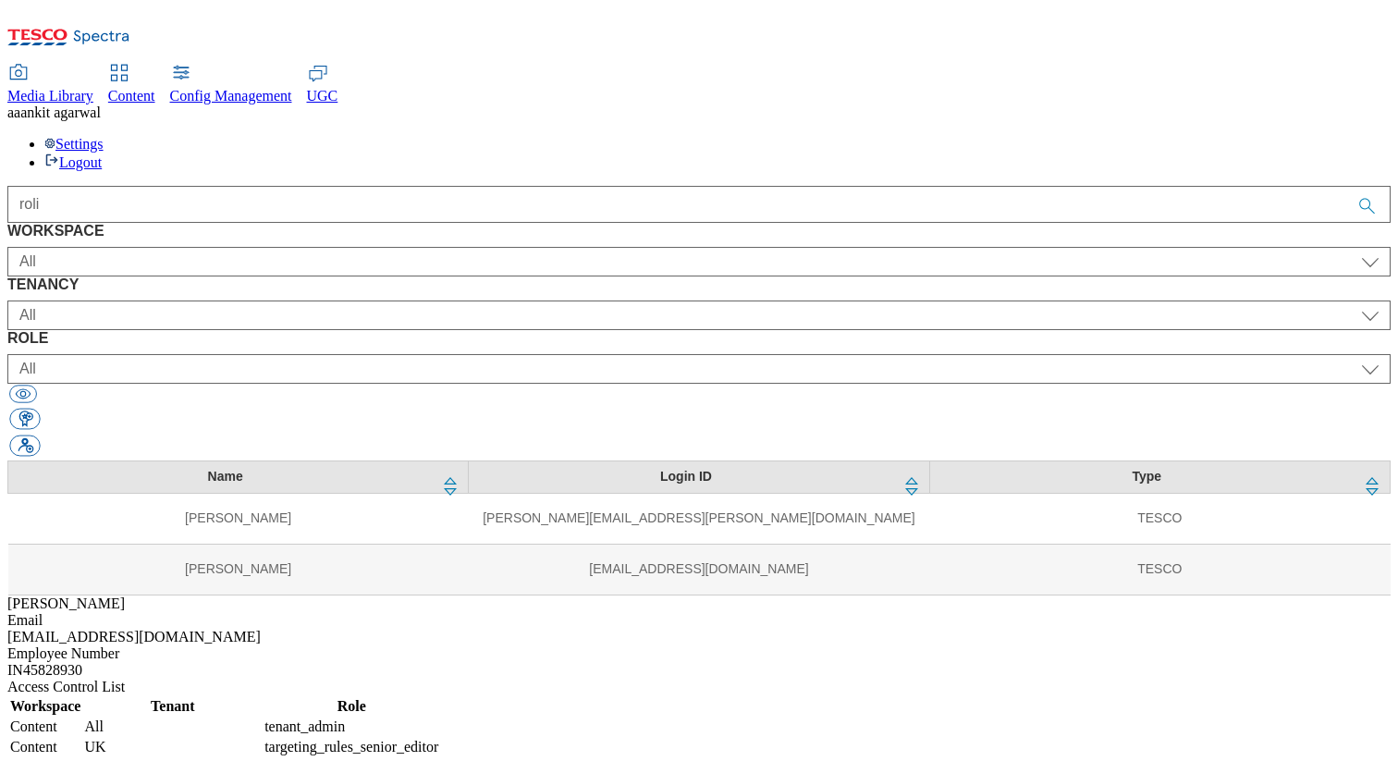
select select "Content"
select select "ALL"
select select "content_editor"
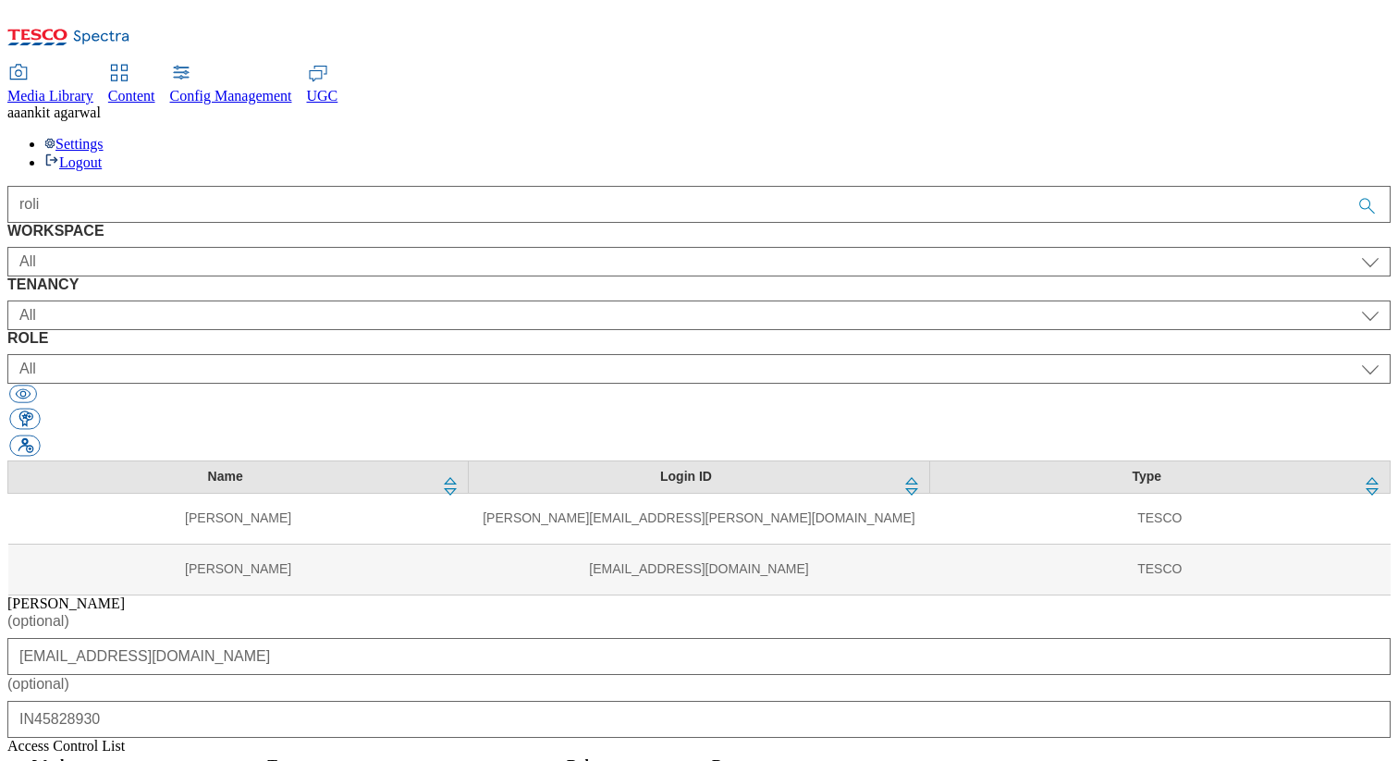
scroll to position [84, 0]
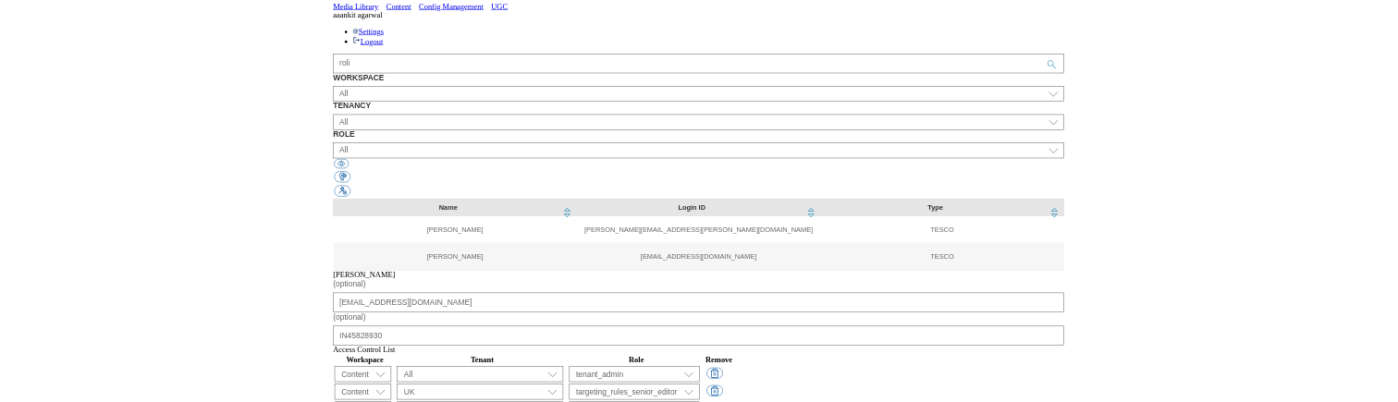
scroll to position [126, 0]
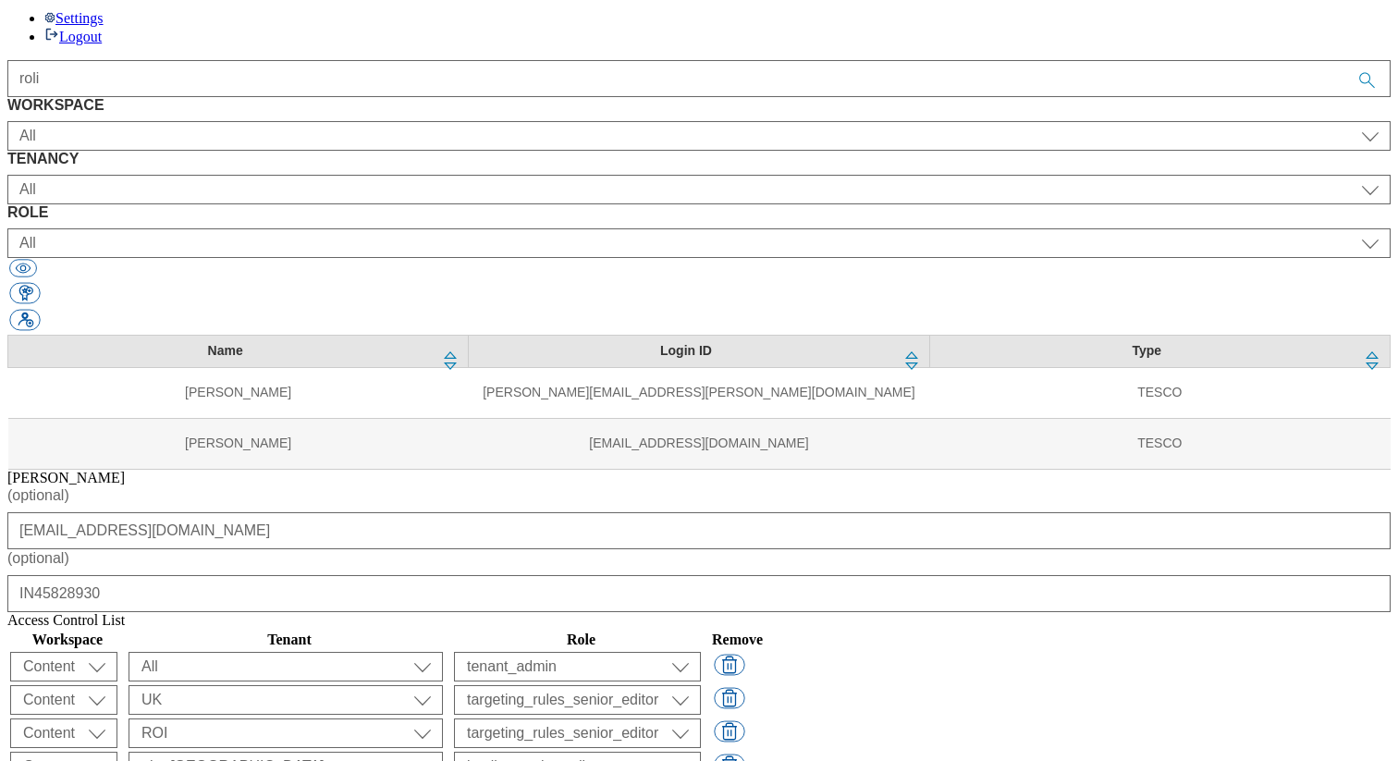
select select "Spectra"
select select "ALL"
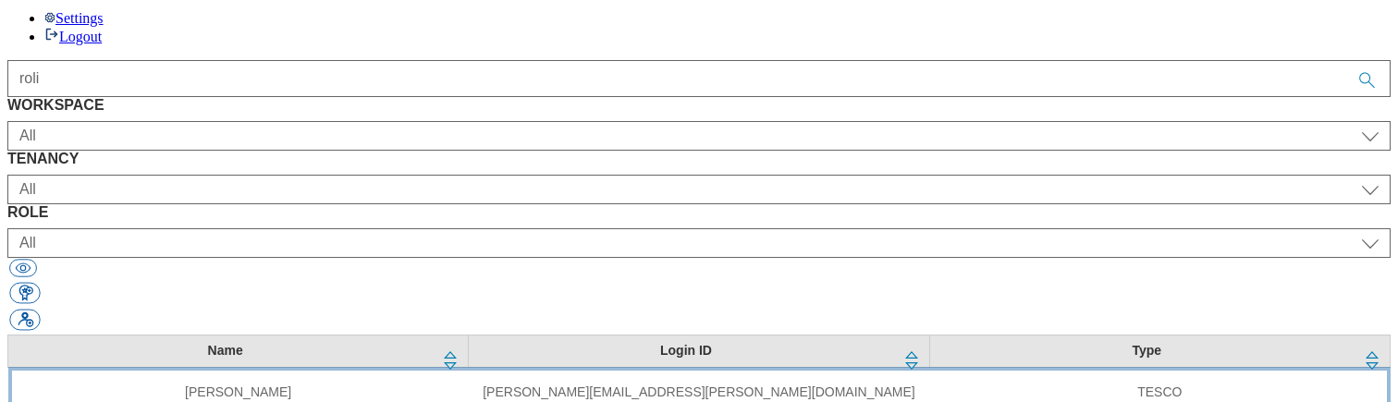
click at [469, 367] on td "[PERSON_NAME][EMAIL_ADDRESS][PERSON_NAME][DOMAIN_NAME]" at bounding box center [699, 392] width 460 height 51
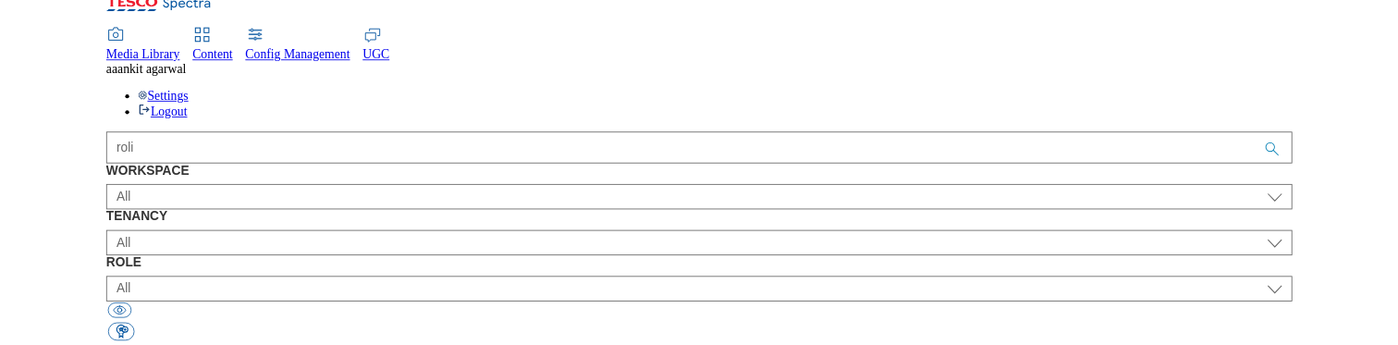
scroll to position [0, 0]
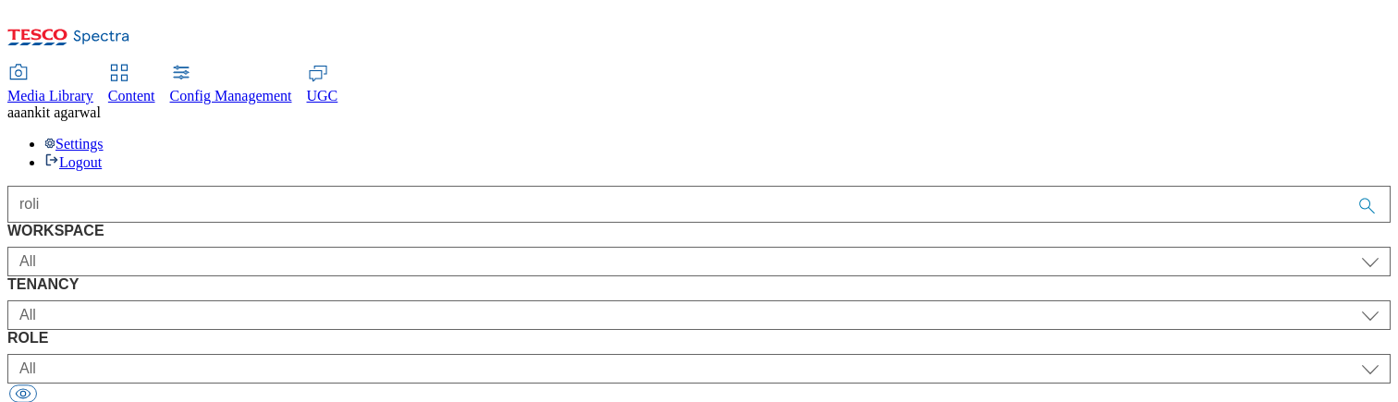
click at [155, 88] on span "Content" at bounding box center [131, 96] width 47 height 16
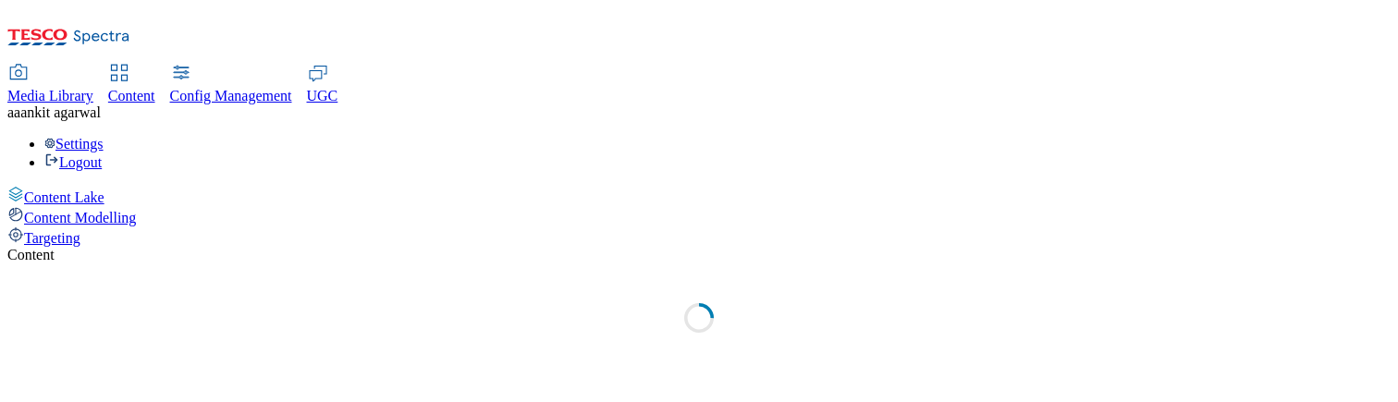
select select "group-comms"
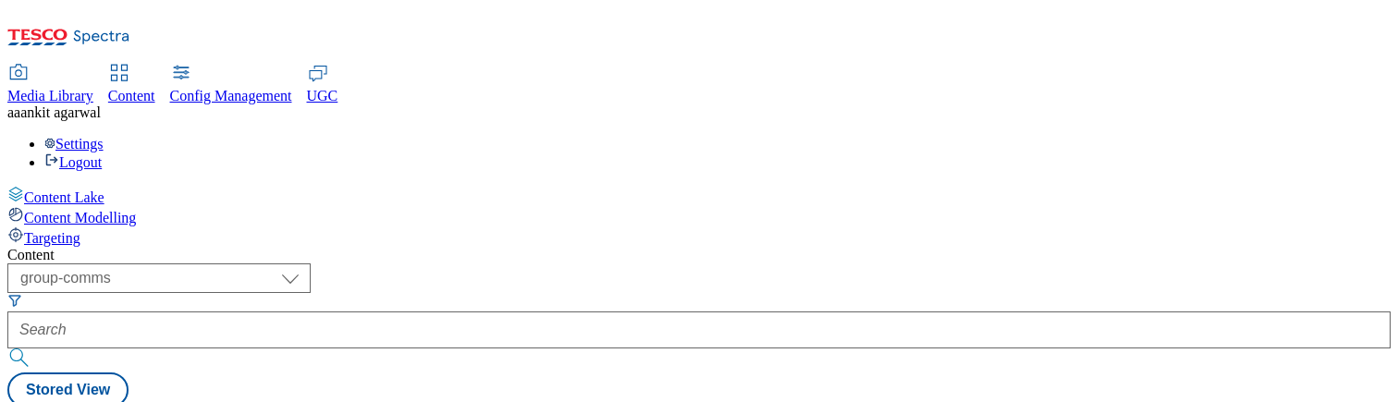
click at [126, 226] on div "Targeting" at bounding box center [698, 236] width 1383 height 20
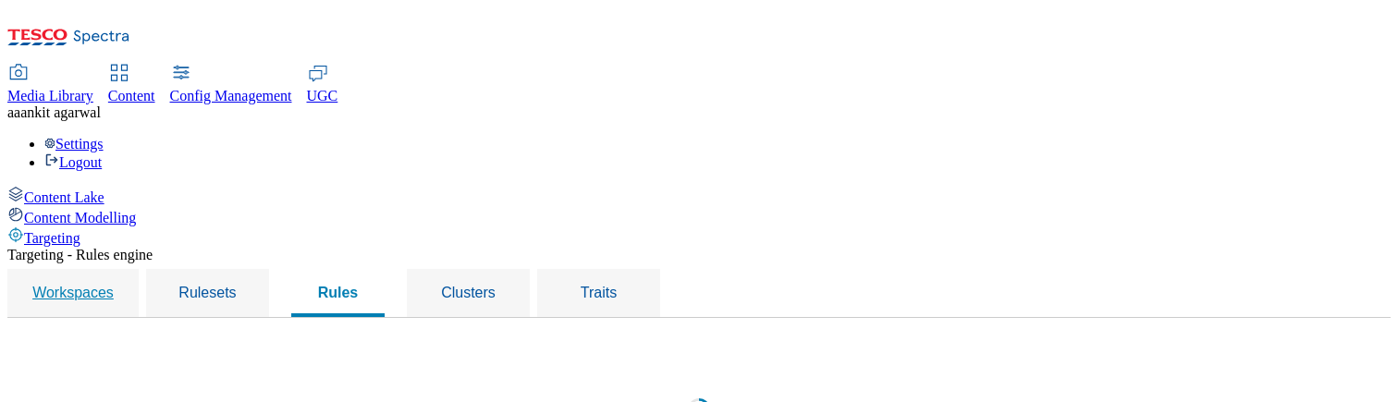
click at [114, 285] on span "Workspaces" at bounding box center [72, 293] width 81 height 16
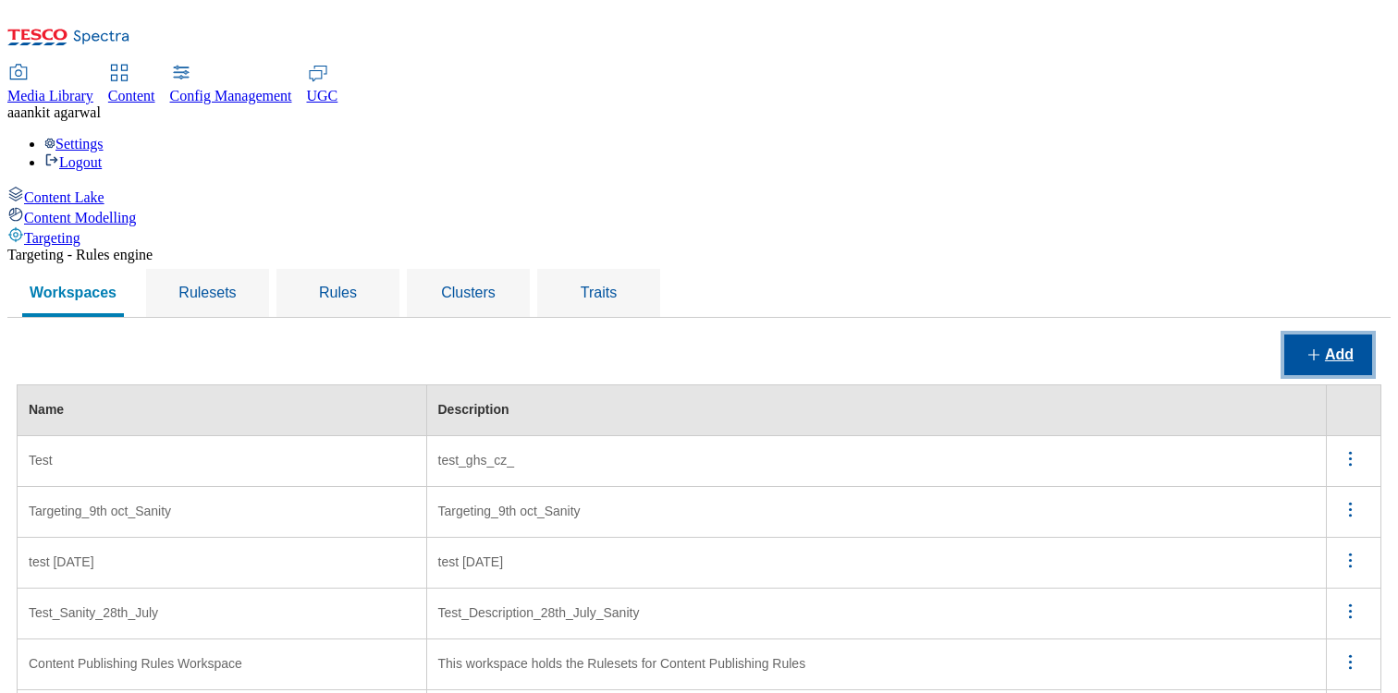
click at [1338, 335] on button "Add" at bounding box center [1328, 355] width 88 height 41
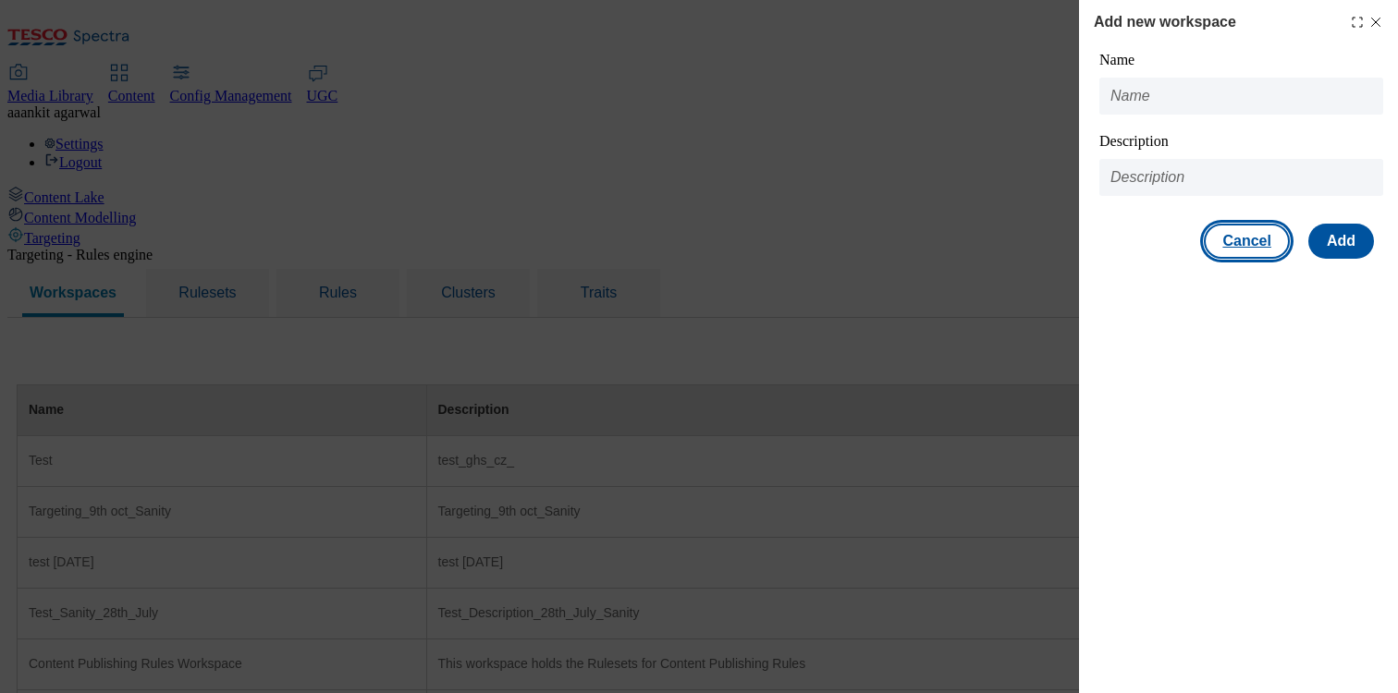
click at [1267, 248] on button "Cancel" at bounding box center [1246, 241] width 85 height 35
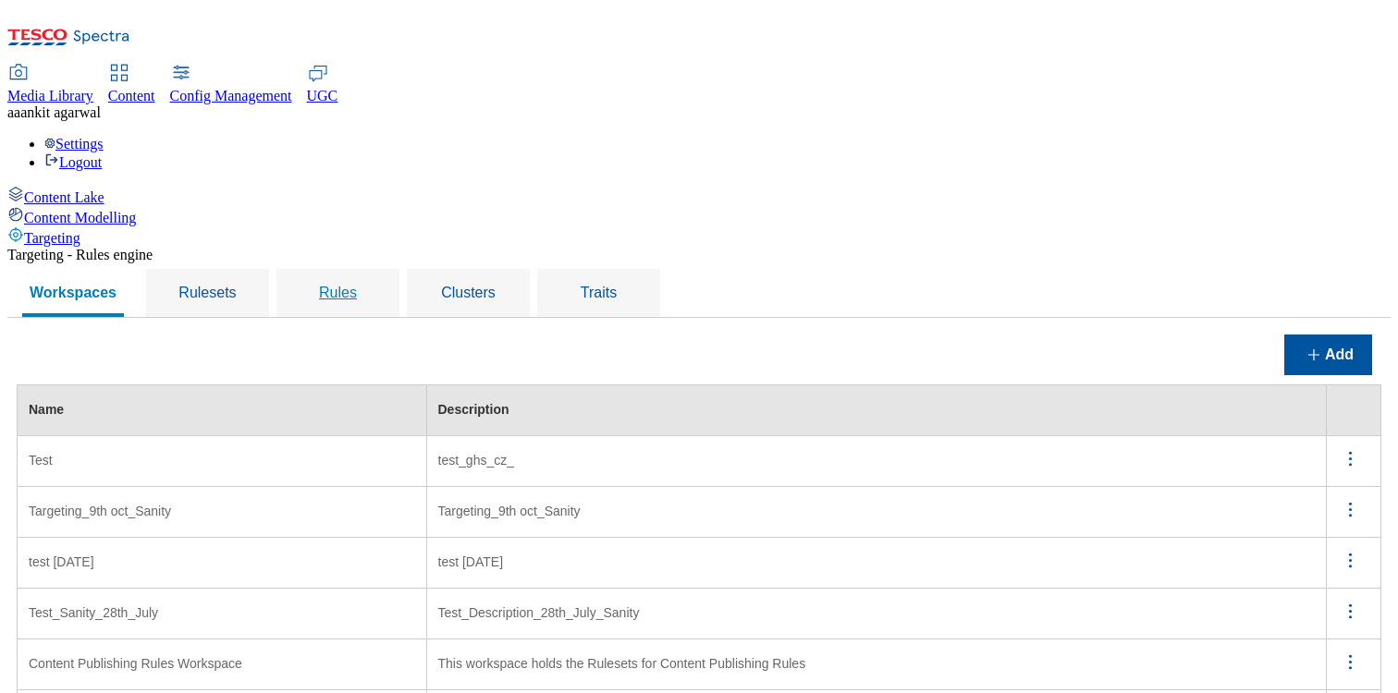
click at [357, 285] on span "Rules" at bounding box center [338, 293] width 38 height 16
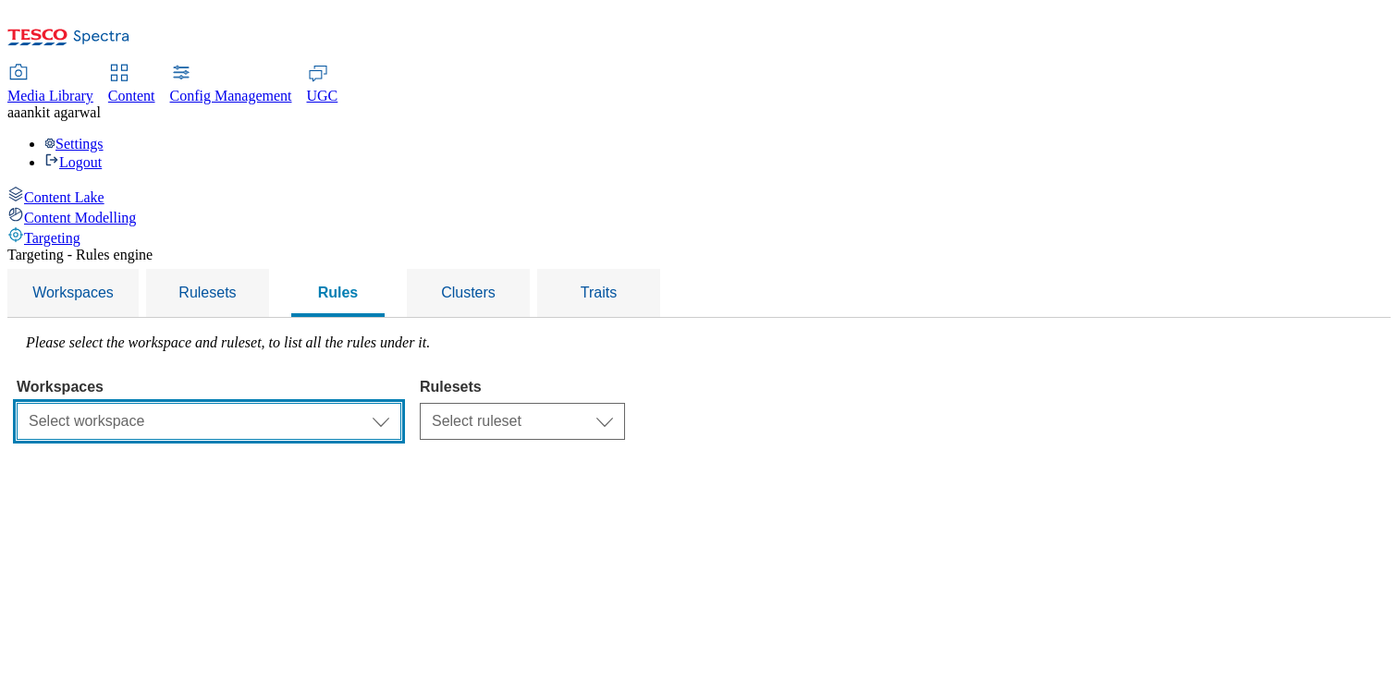
click at [401, 403] on select "Select workspace Test Targeting_9th oct_Sanity test [DATE] Test_Sanity_28th_Jul…" at bounding box center [209, 421] width 385 height 37
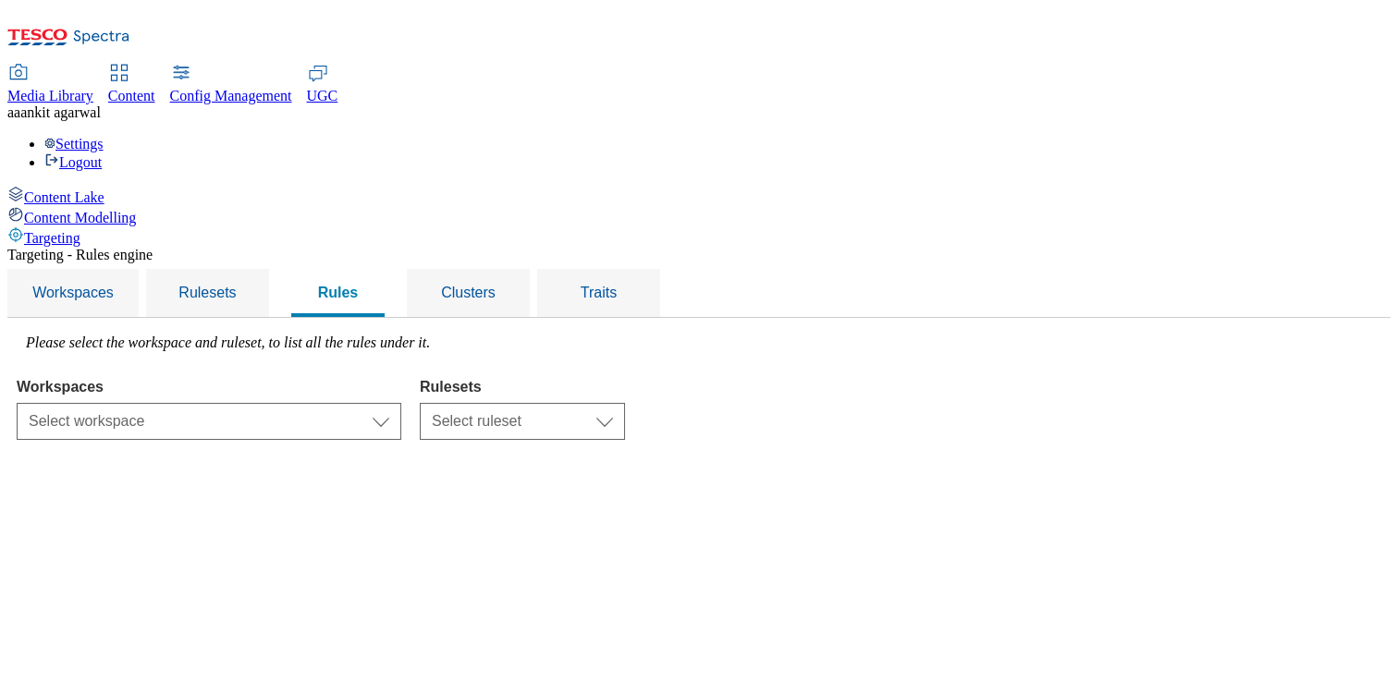
click at [1332, 136] on div "Settings Logout" at bounding box center [698, 153] width 1383 height 35
click at [104, 136] on link "Settings" at bounding box center [73, 144] width 59 height 16
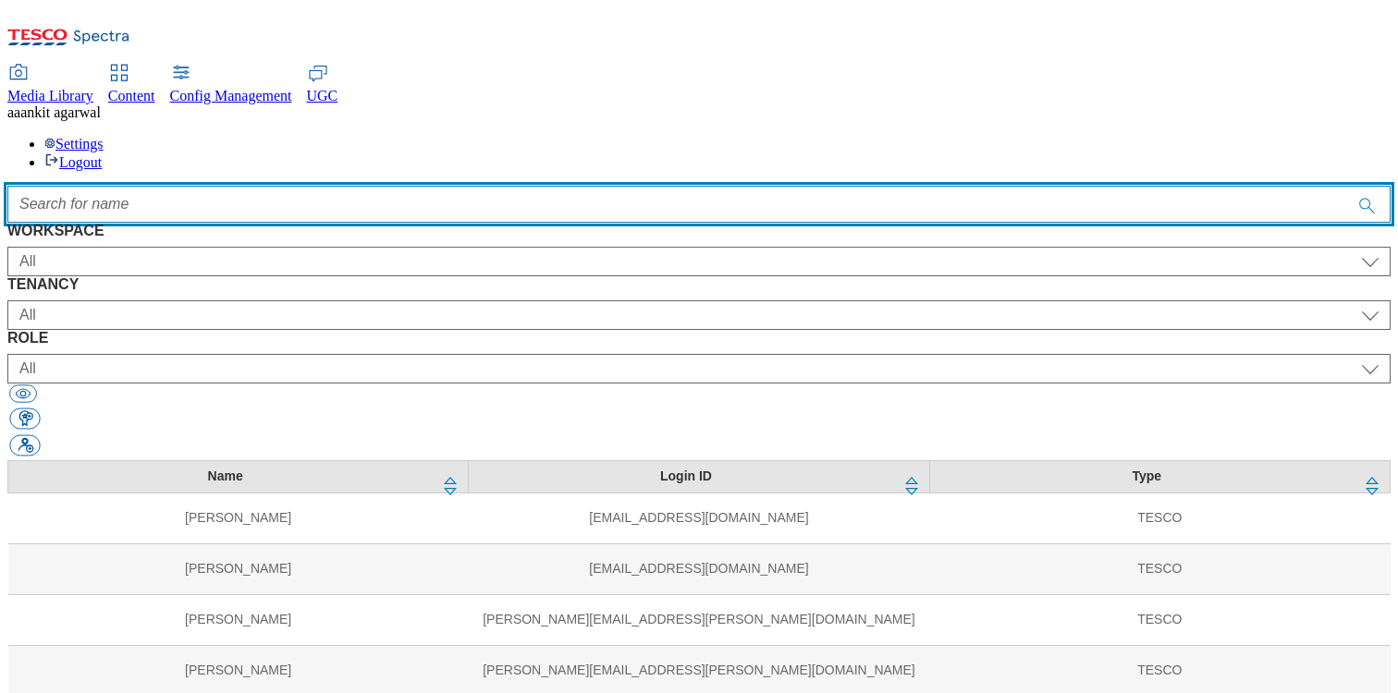
click at [432, 186] on input "Accessible label text" at bounding box center [698, 204] width 1383 height 37
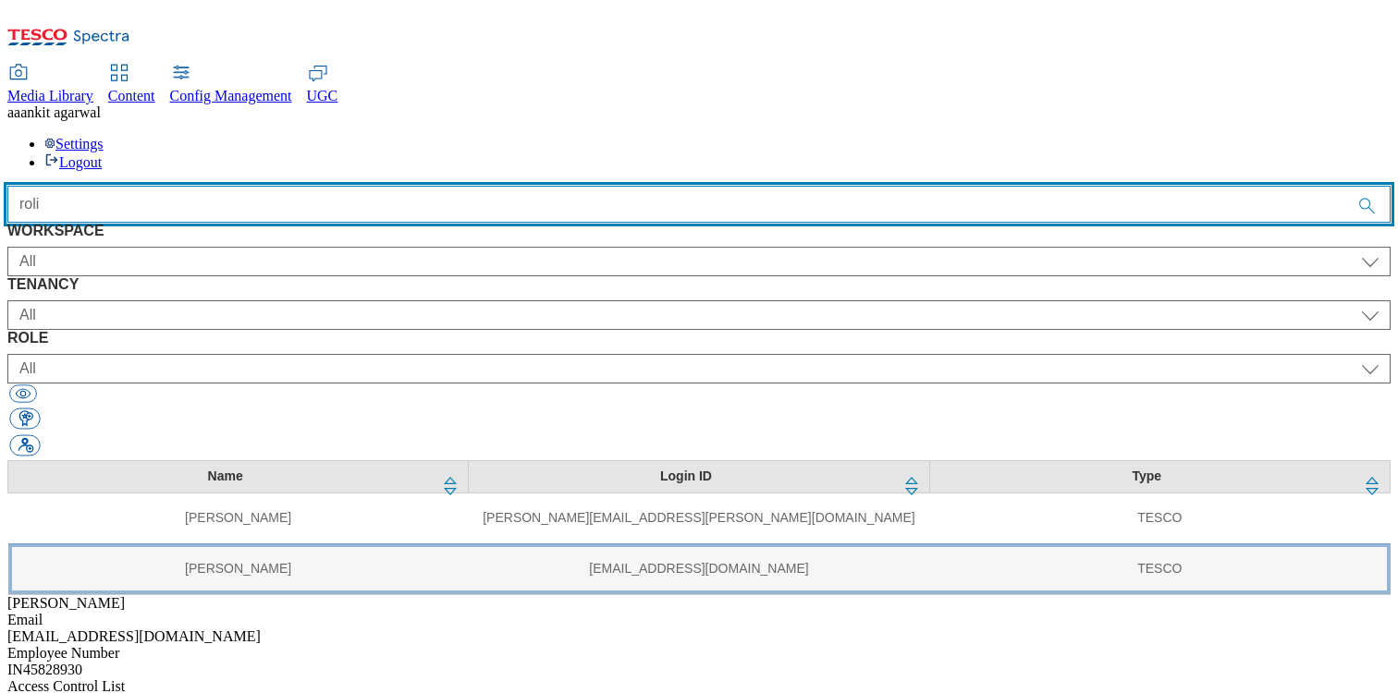
type input "roli"
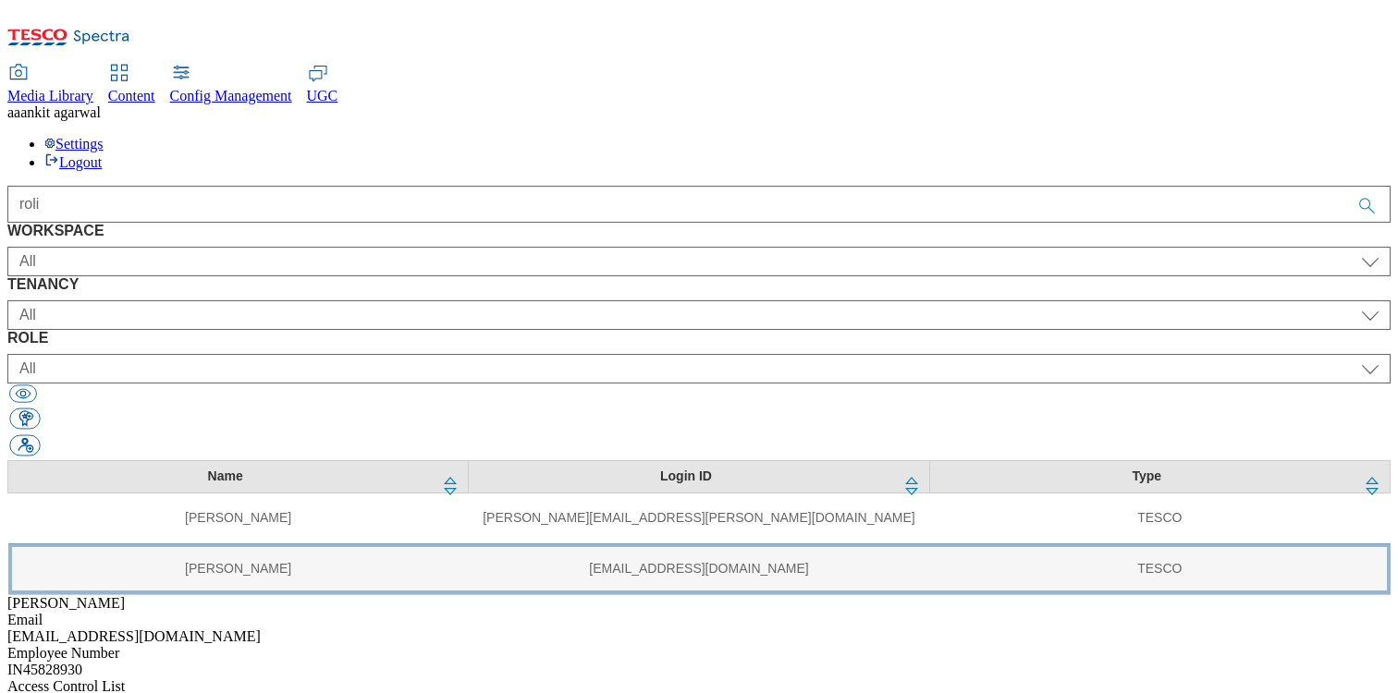
click at [469, 544] on td "[EMAIL_ADDRESS][DOMAIN_NAME]" at bounding box center [699, 569] width 460 height 51
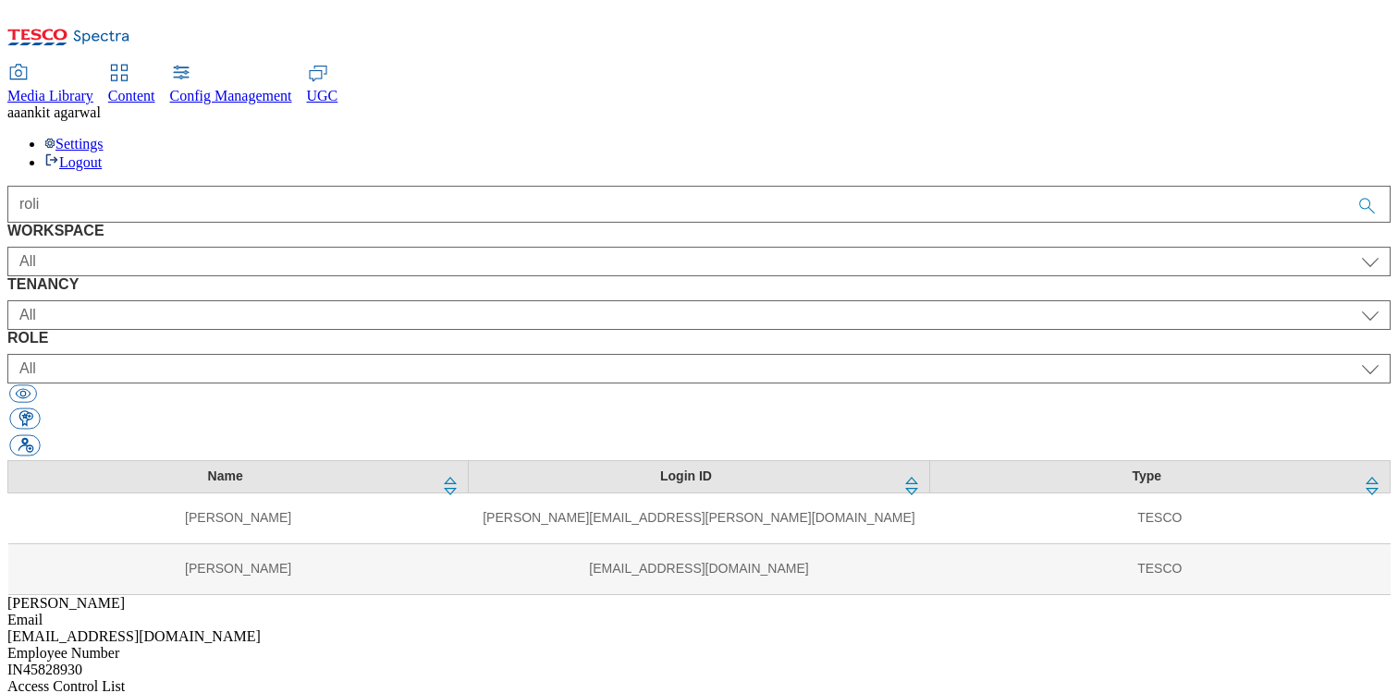
drag, startPoint x: 1282, startPoint y: 520, endPoint x: 1094, endPoint y: 488, distance: 190.4
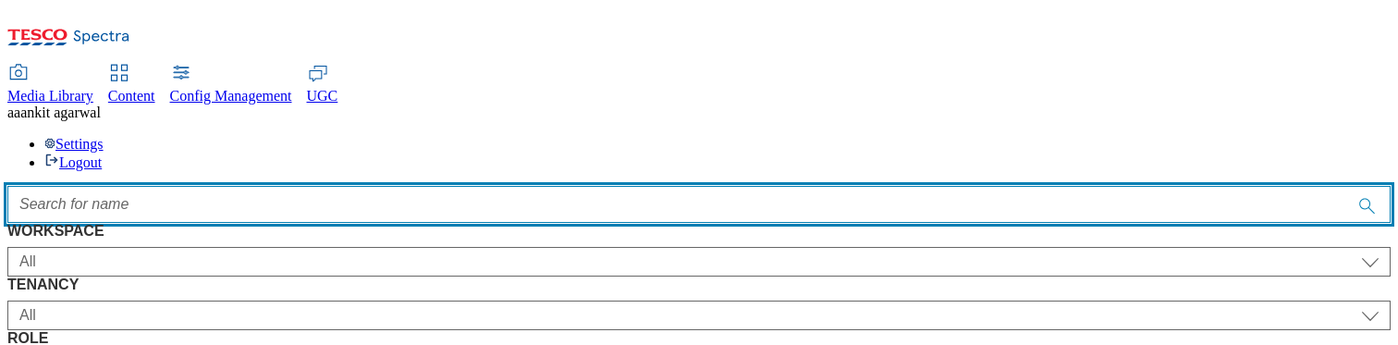
click at [458, 186] on input "Accessible label text" at bounding box center [698, 204] width 1383 height 37
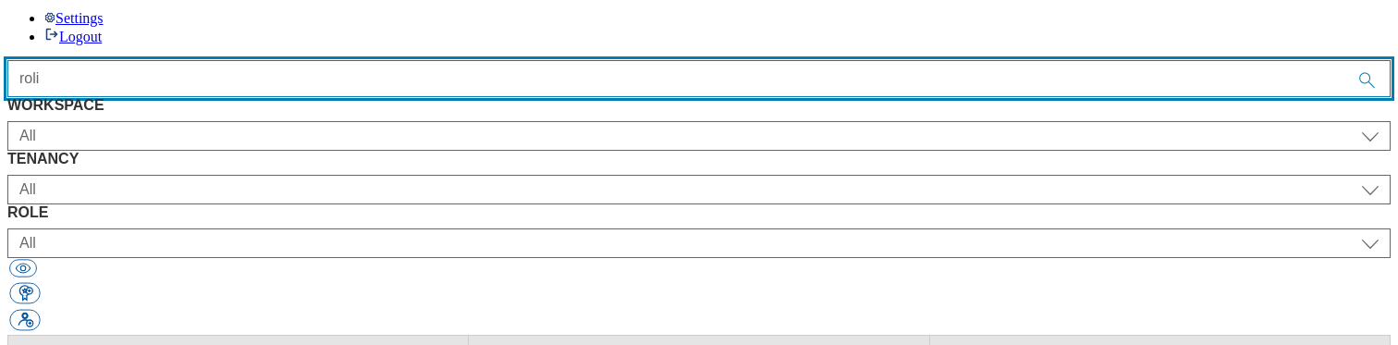
scroll to position [128, 0]
type input "roli"
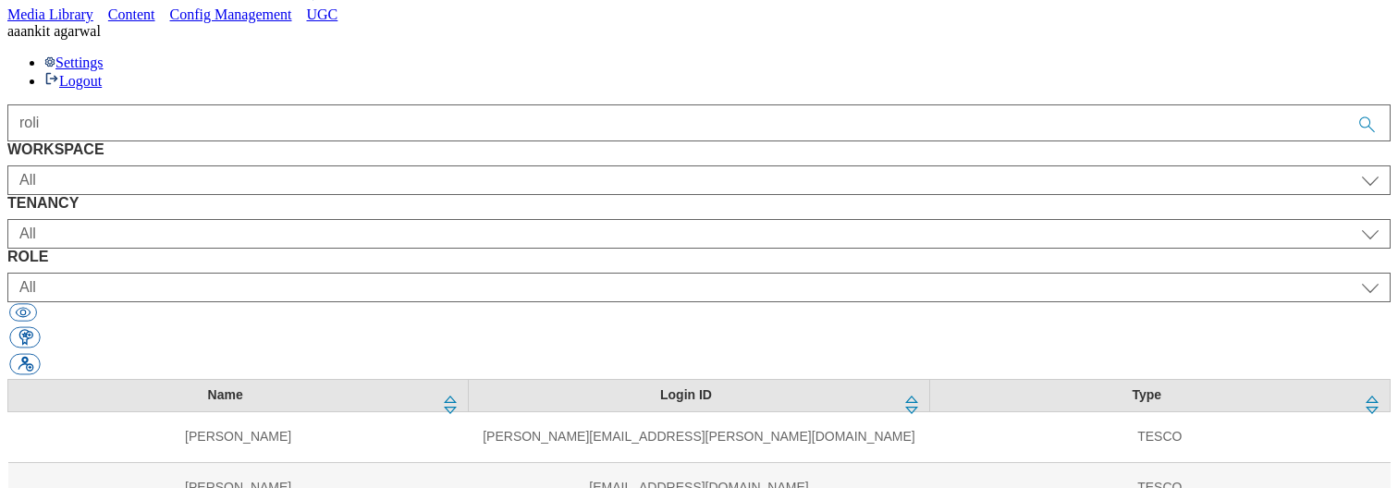
scroll to position [193, 0]
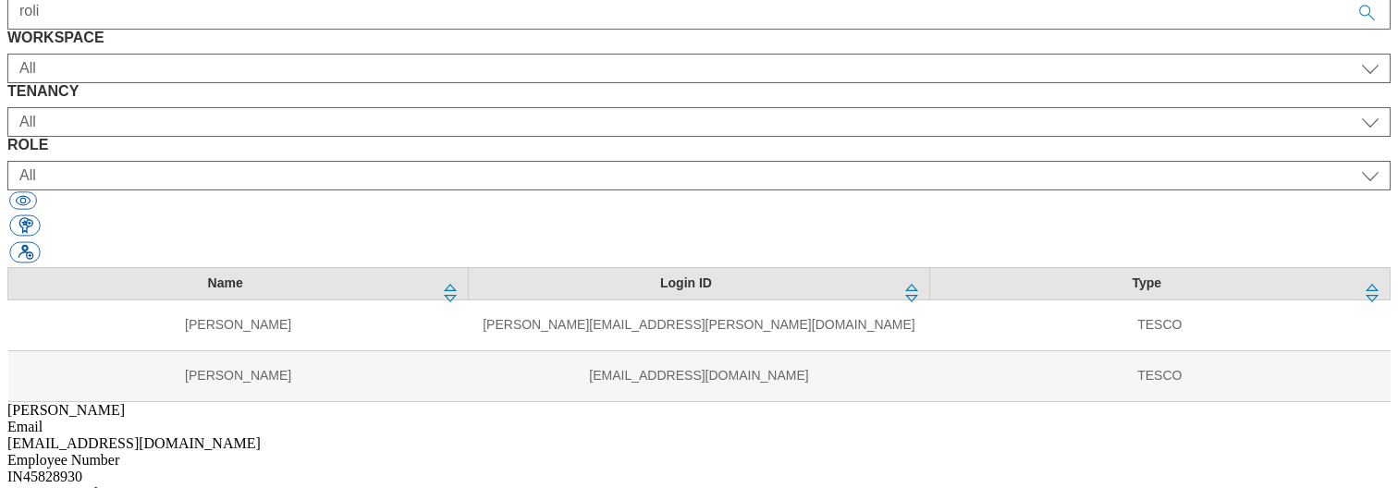
select select "Content"
select select "tenant_admin"
select select "Content"
select select "UK"
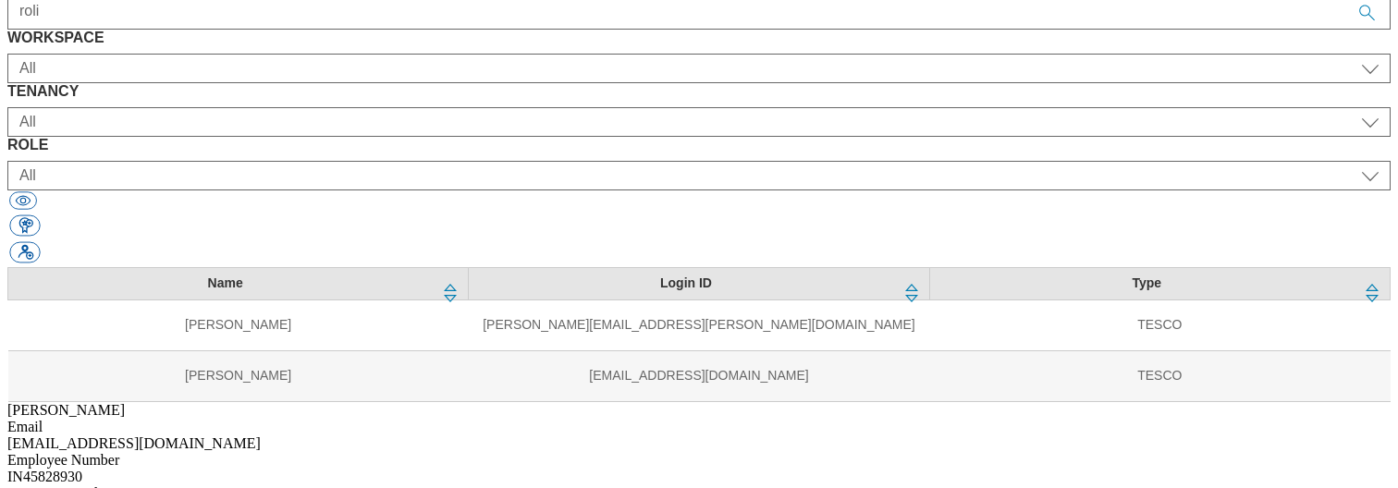
select select "targeting_rules_senior_editor"
select select "Content"
select select "ROI"
select select "targeting_rules_senior_editor"
select select "Content"
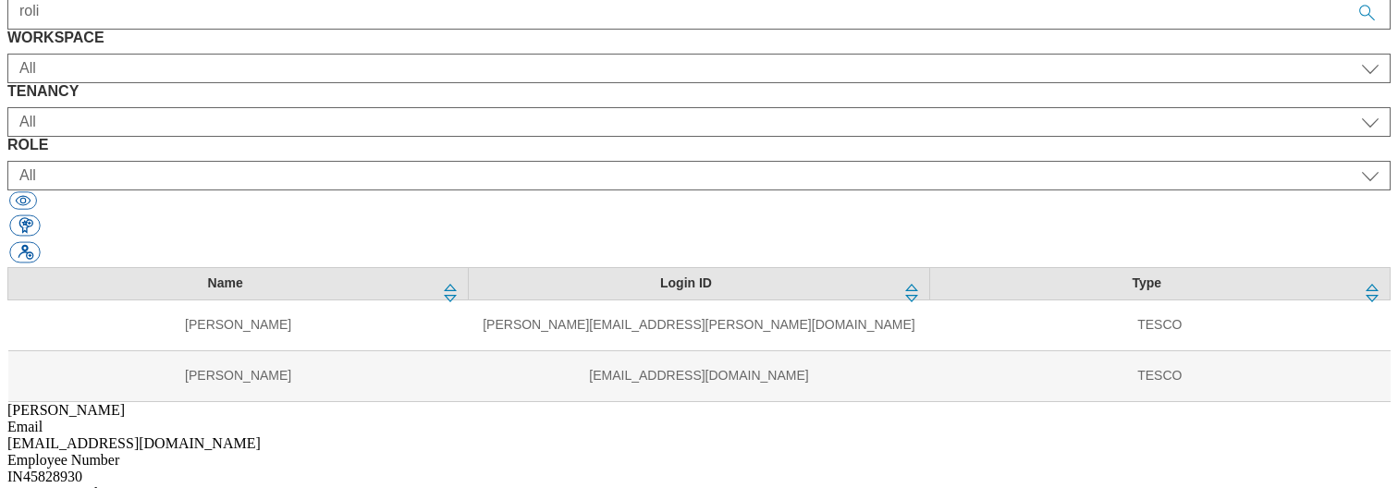
select select "ghs-[GEOGRAPHIC_DATA]"
select select "buylist_senior_editor"
select select "Content"
select select "ghs-roi"
select select "buylist_senior_editor"
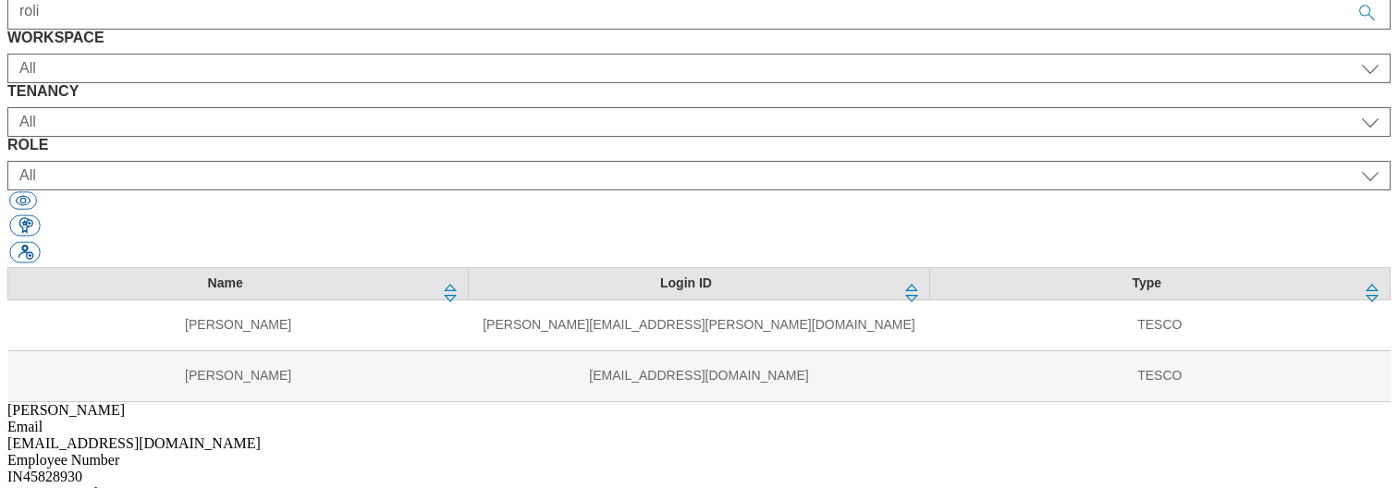
select select "Content"
select select "ALL"
select select "content_editor"
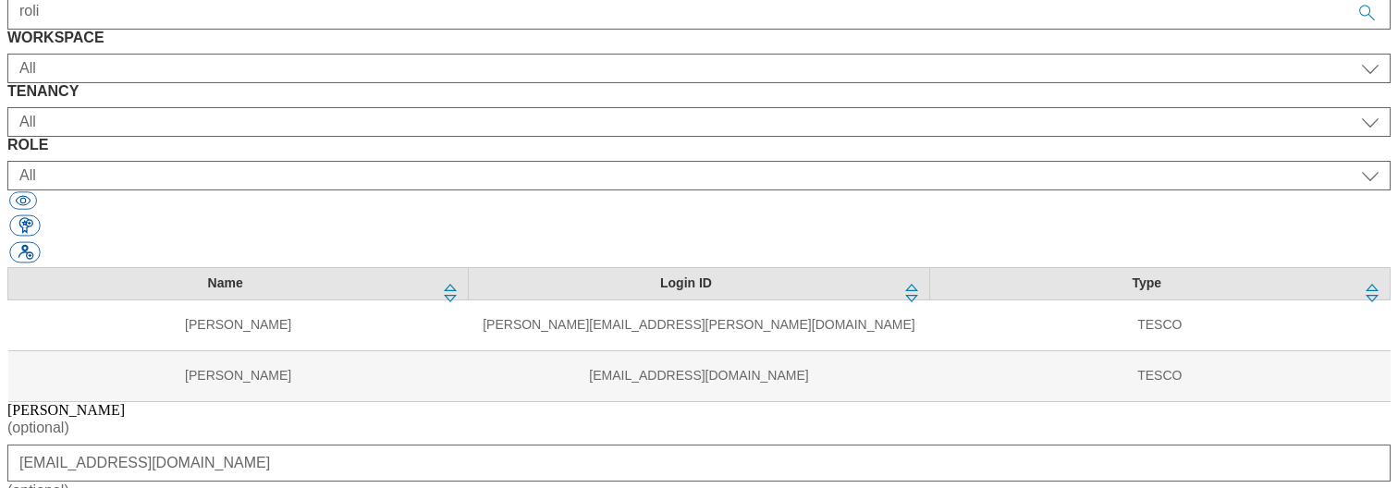
scroll to position [357, 0]
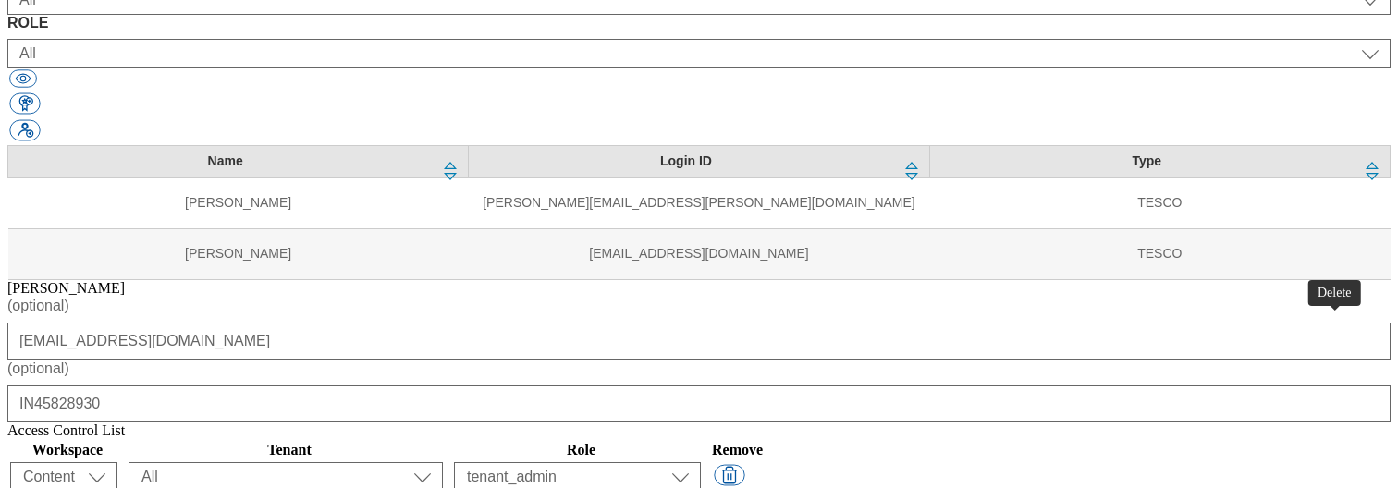
select select "ghs-roi"
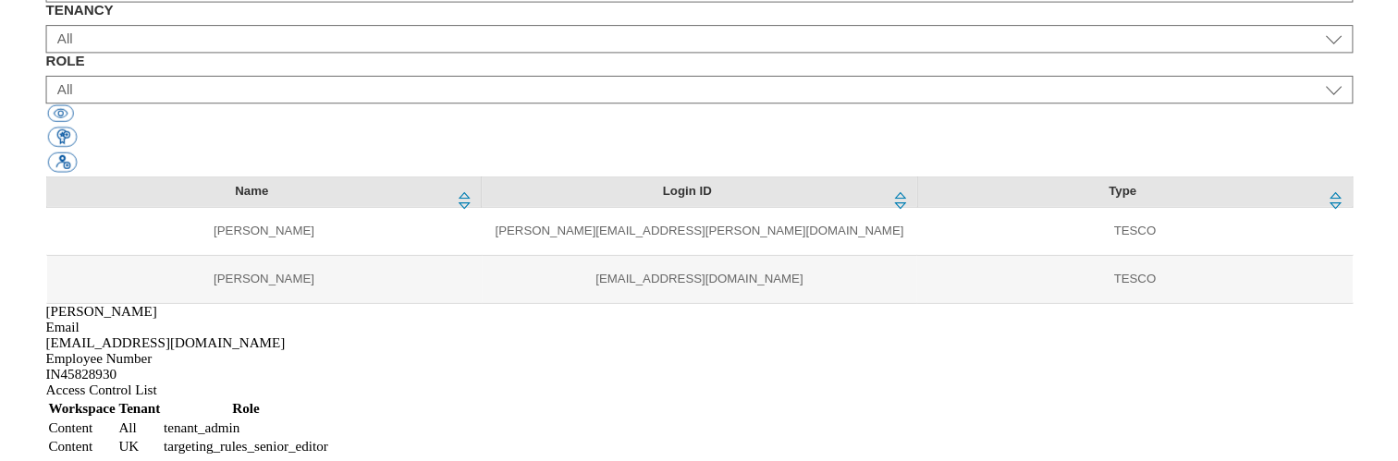
scroll to position [135, 0]
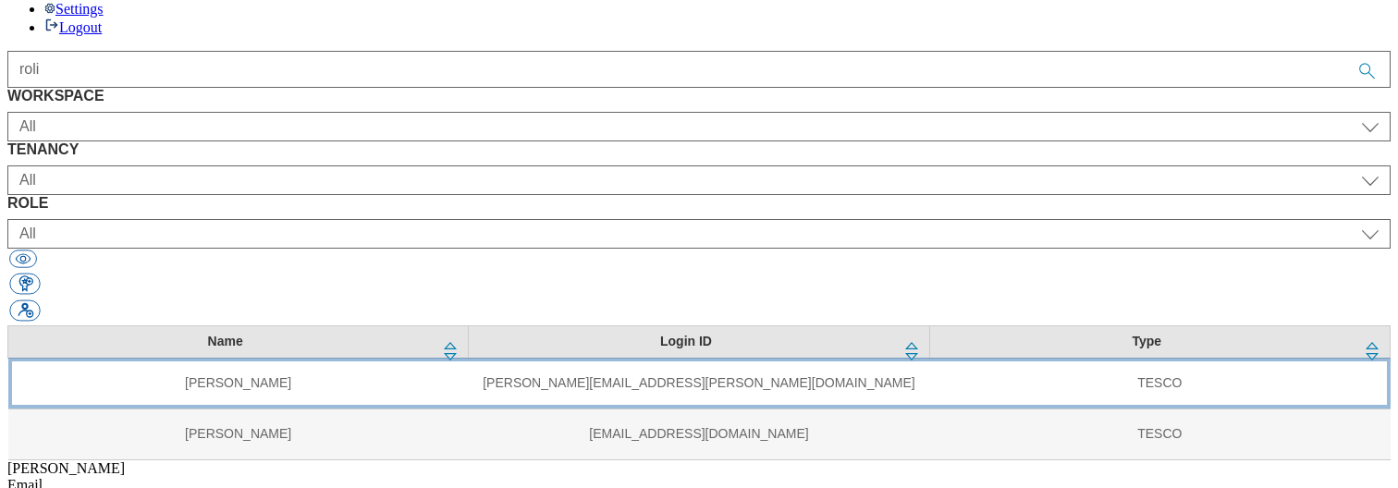
click at [469, 344] on td "[PERSON_NAME][EMAIL_ADDRESS][PERSON_NAME][DOMAIN_NAME]" at bounding box center [699, 383] width 460 height 51
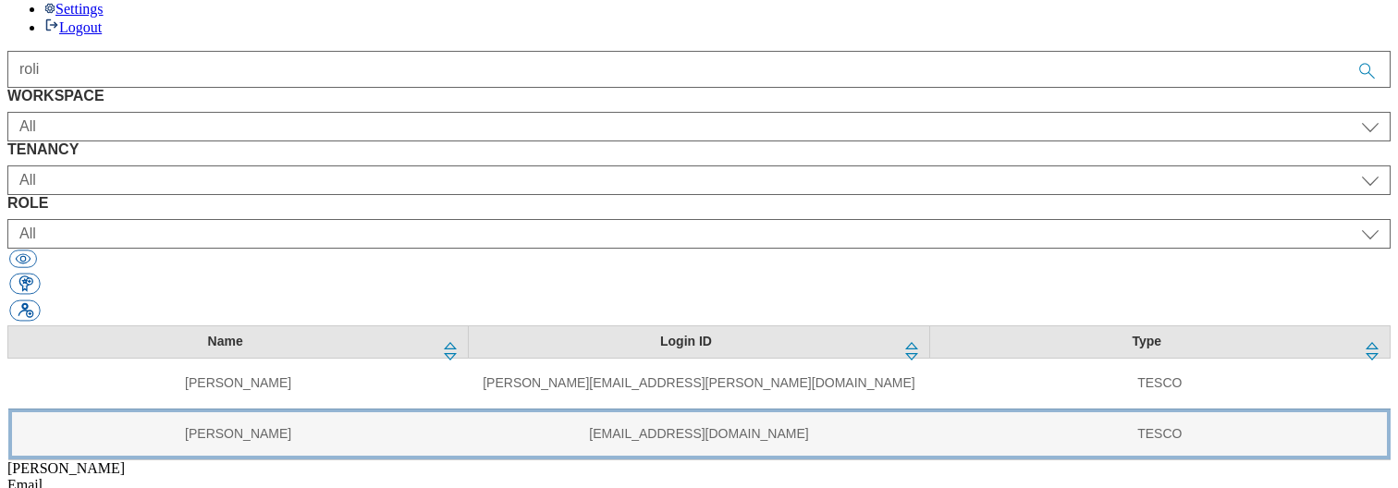
click at [469, 344] on td "[EMAIL_ADDRESS][DOMAIN_NAME]" at bounding box center [699, 434] width 460 height 51
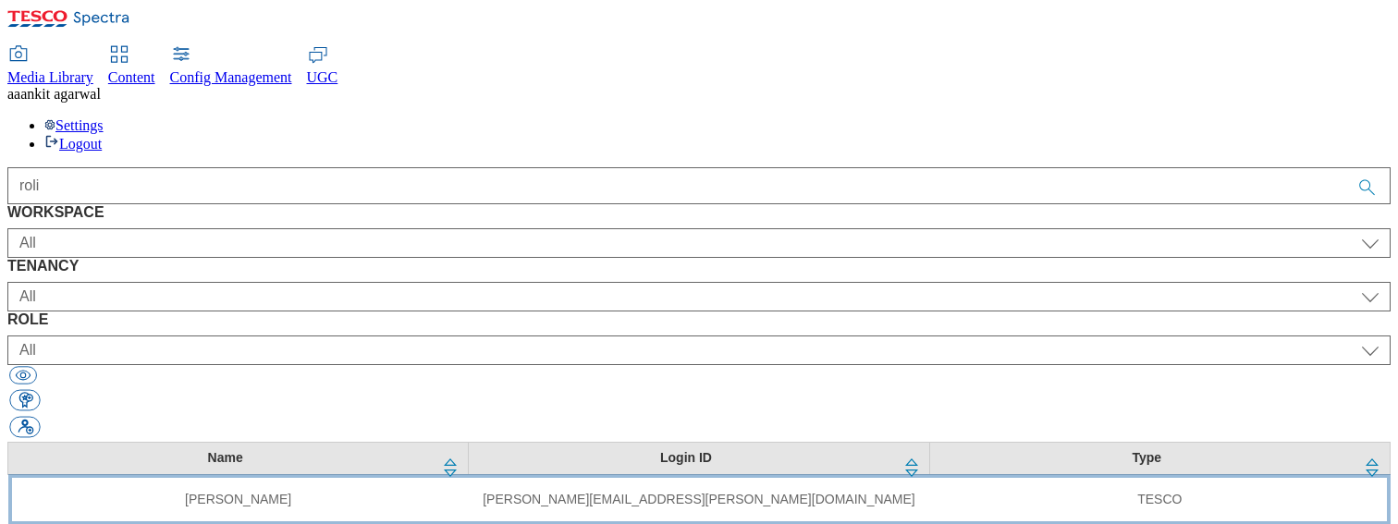
scroll to position [0, 0]
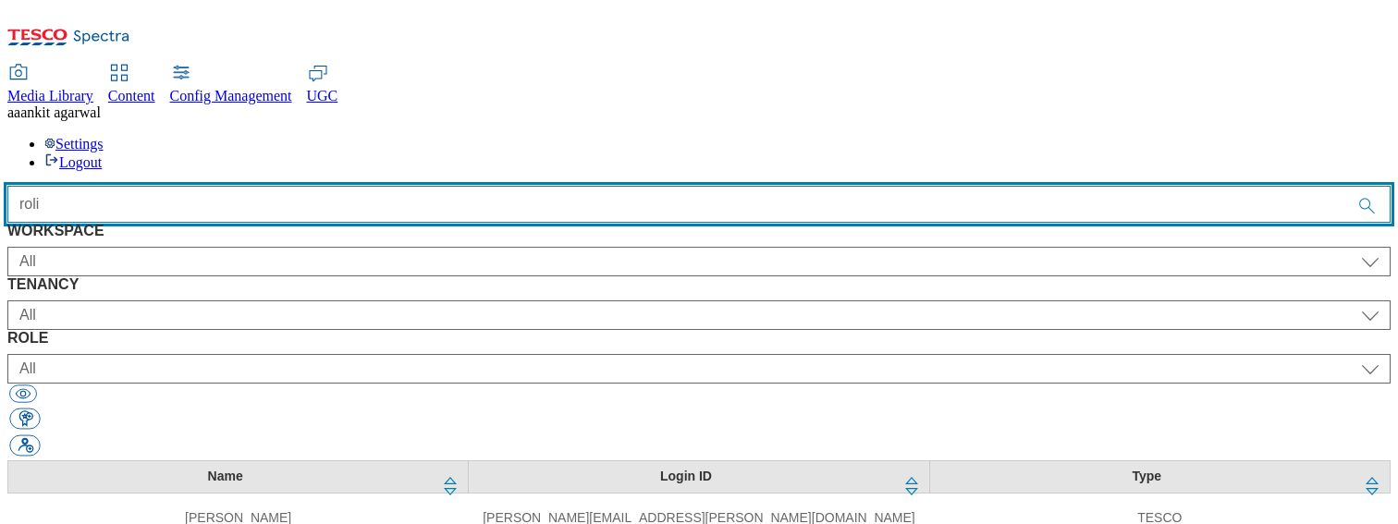
click at [562, 186] on input "roli" at bounding box center [698, 204] width 1383 height 37
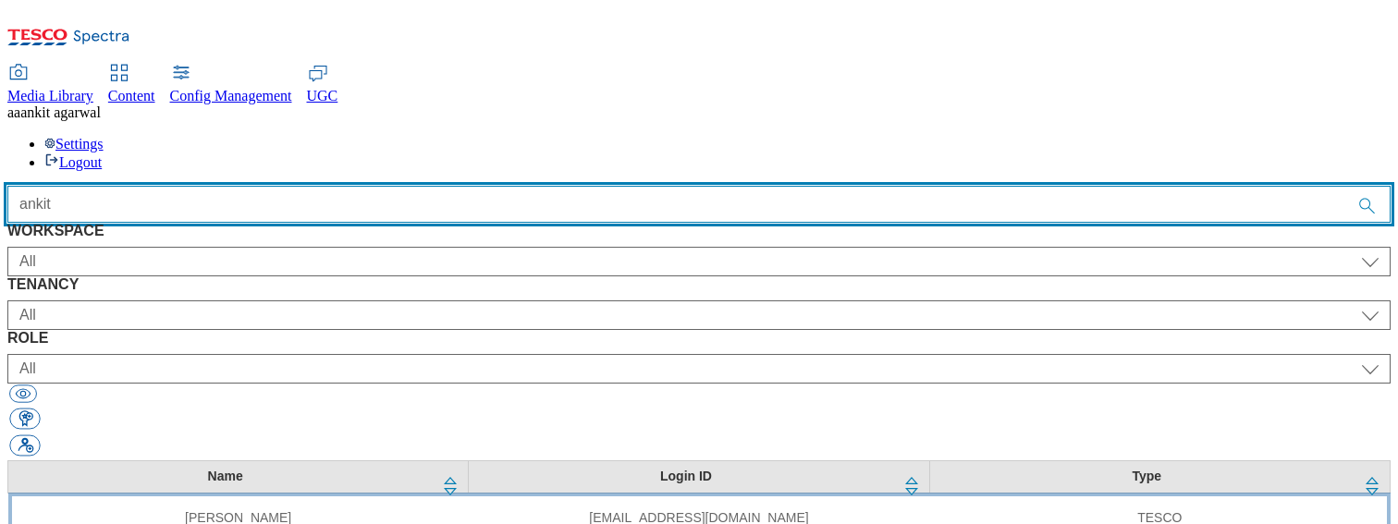
type input "ankit"
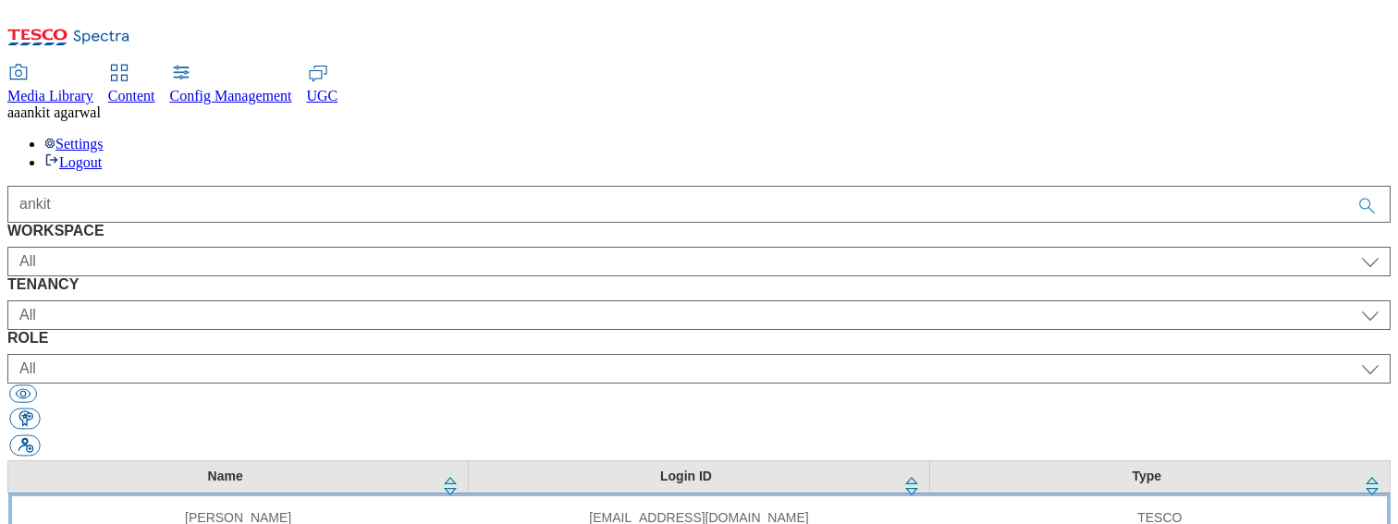
click at [506, 344] on td "[EMAIL_ADDRESS][DOMAIN_NAME]" at bounding box center [699, 518] width 460 height 51
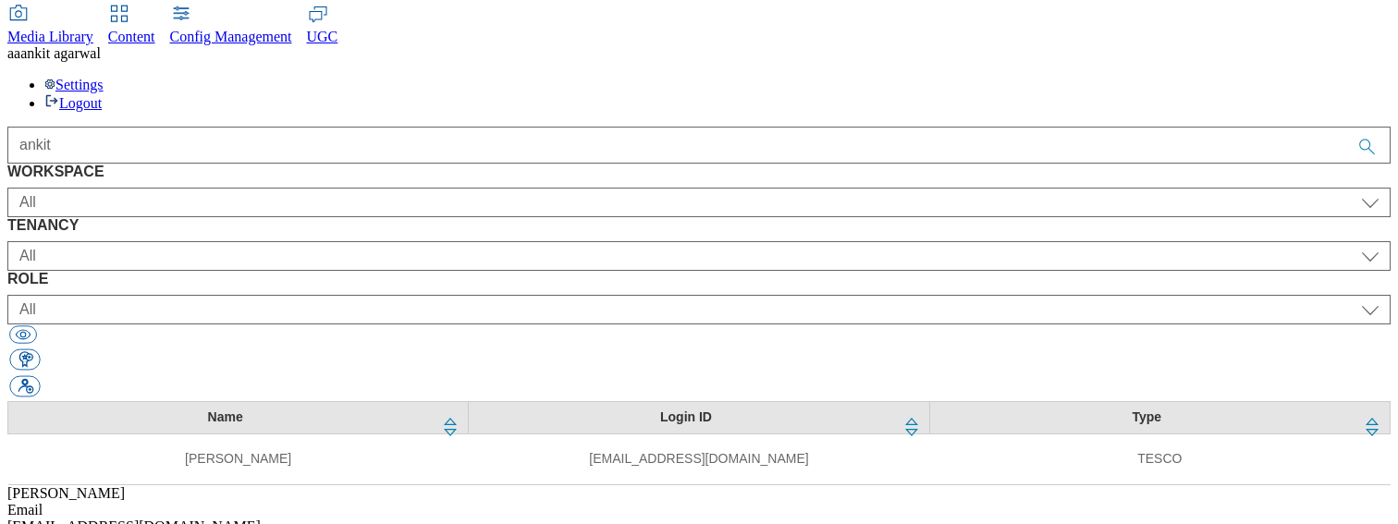
select select "Spectra"
select select "ALL"
select select
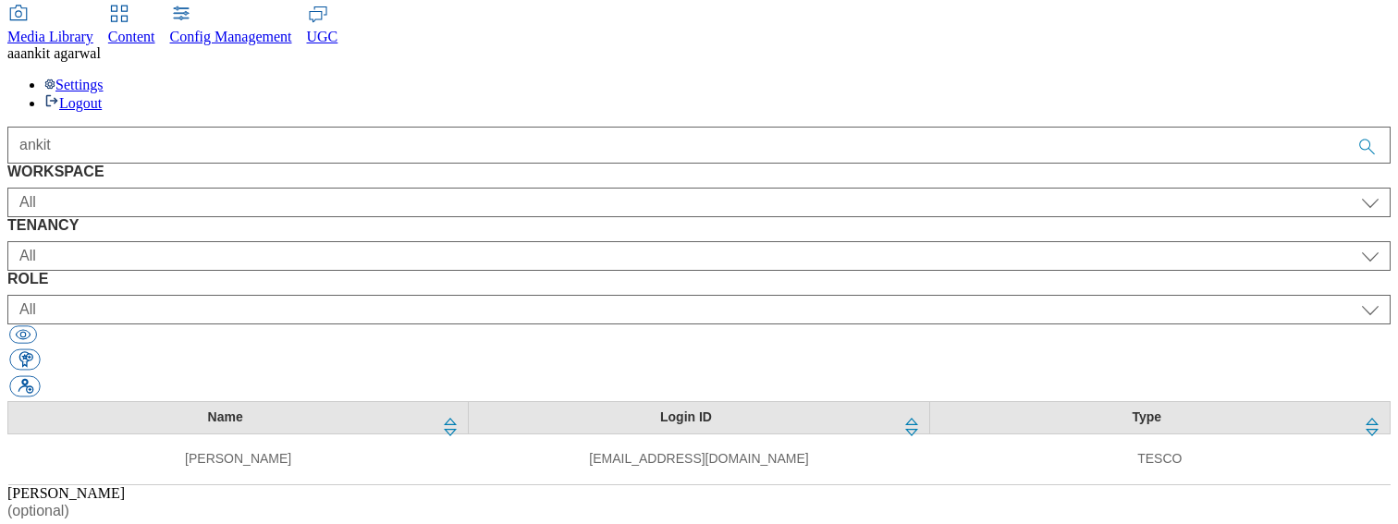
scroll to position [113, 0]
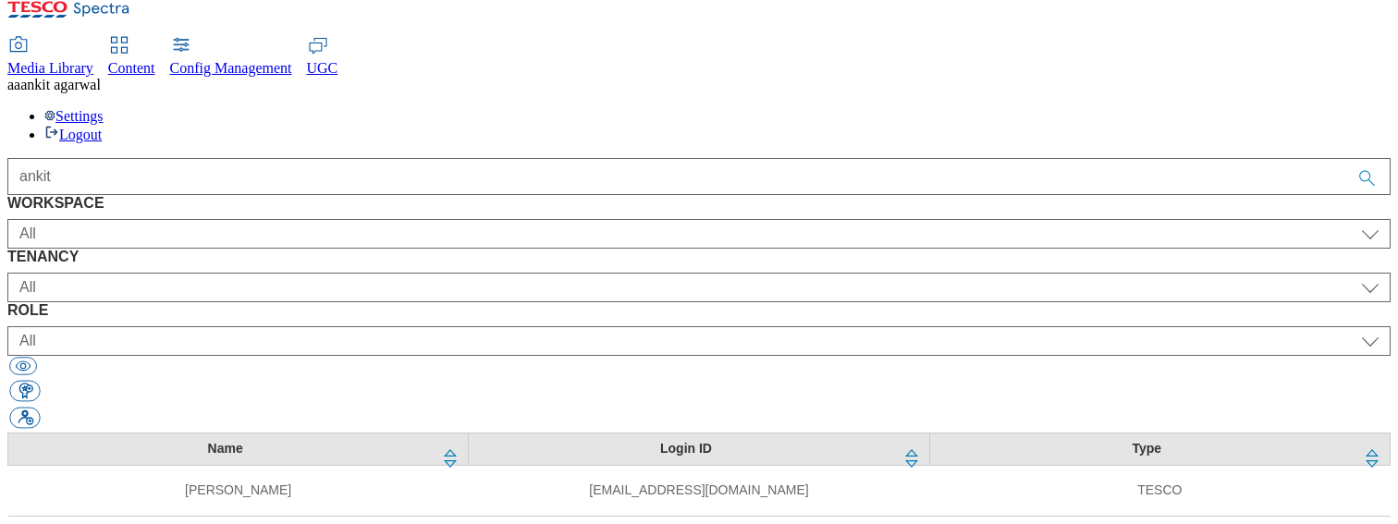
scroll to position [59, 0]
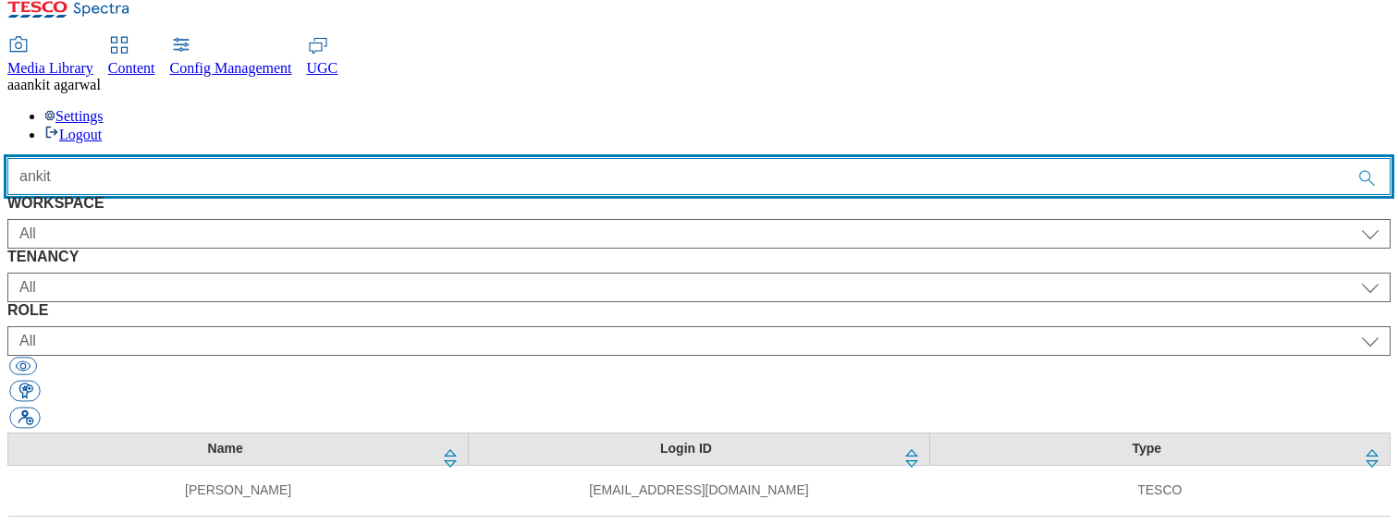
click at [586, 158] on input "ankit" at bounding box center [698, 176] width 1383 height 37
type input "vipu"
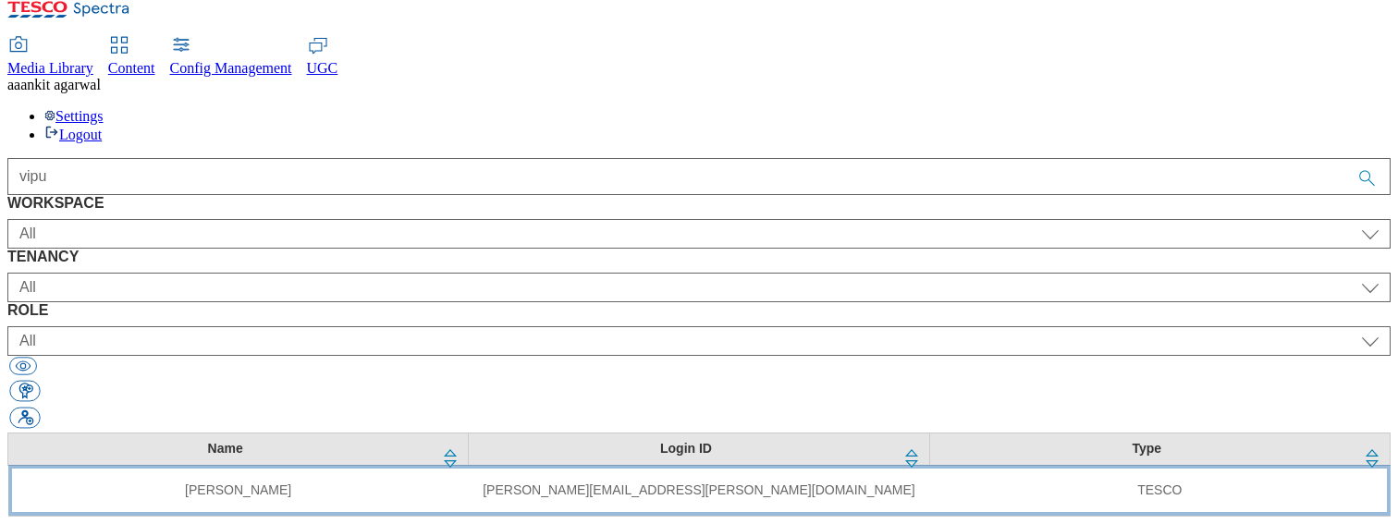
drag, startPoint x: 919, startPoint y: 343, endPoint x: 570, endPoint y: 239, distance: 363.5
click at [570, 344] on td "[PERSON_NAME][EMAIL_ADDRESS][PERSON_NAME][DOMAIN_NAME]" at bounding box center [699, 490] width 460 height 51
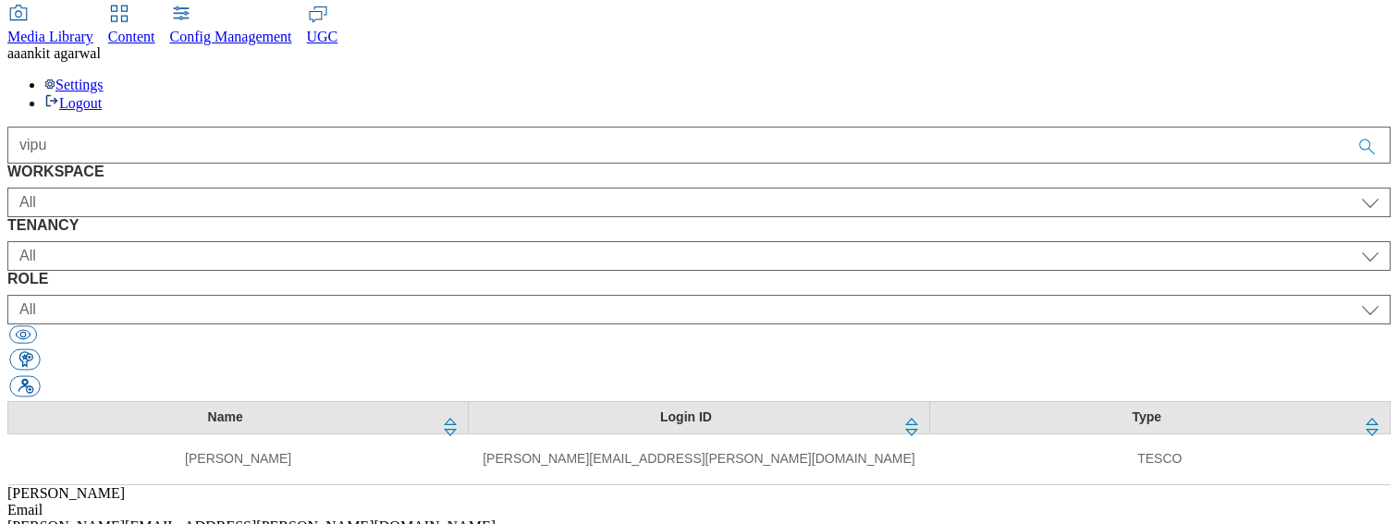
drag, startPoint x: 570, startPoint y: 239, endPoint x: 907, endPoint y: 443, distance: 393.2
select select "Spectra"
select select "ALL"
select select
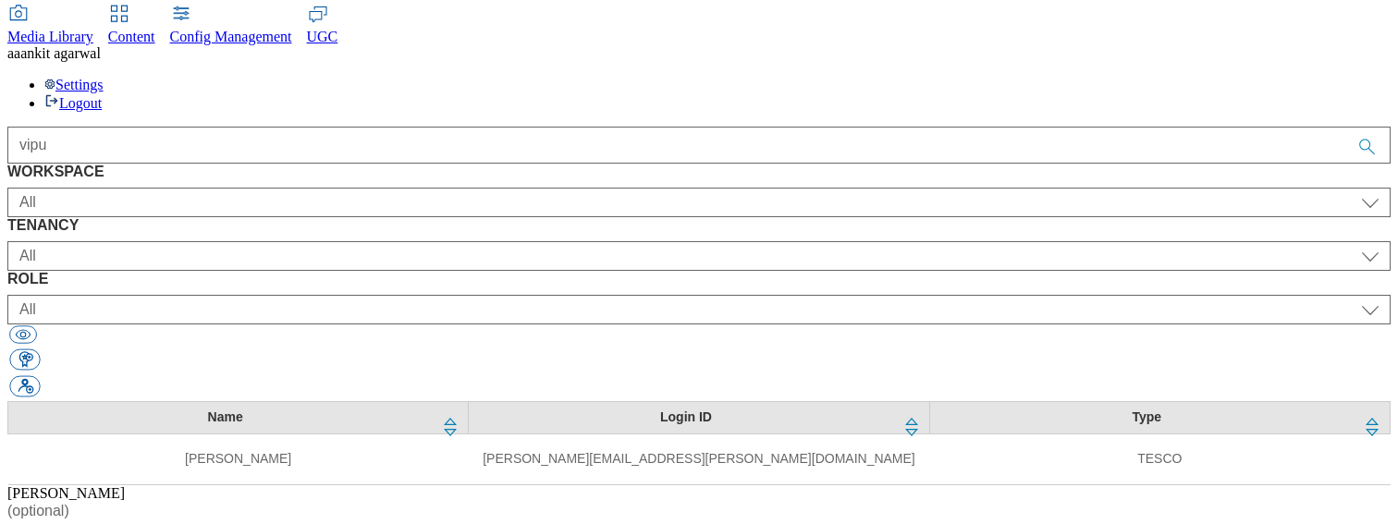
scroll to position [113, 0]
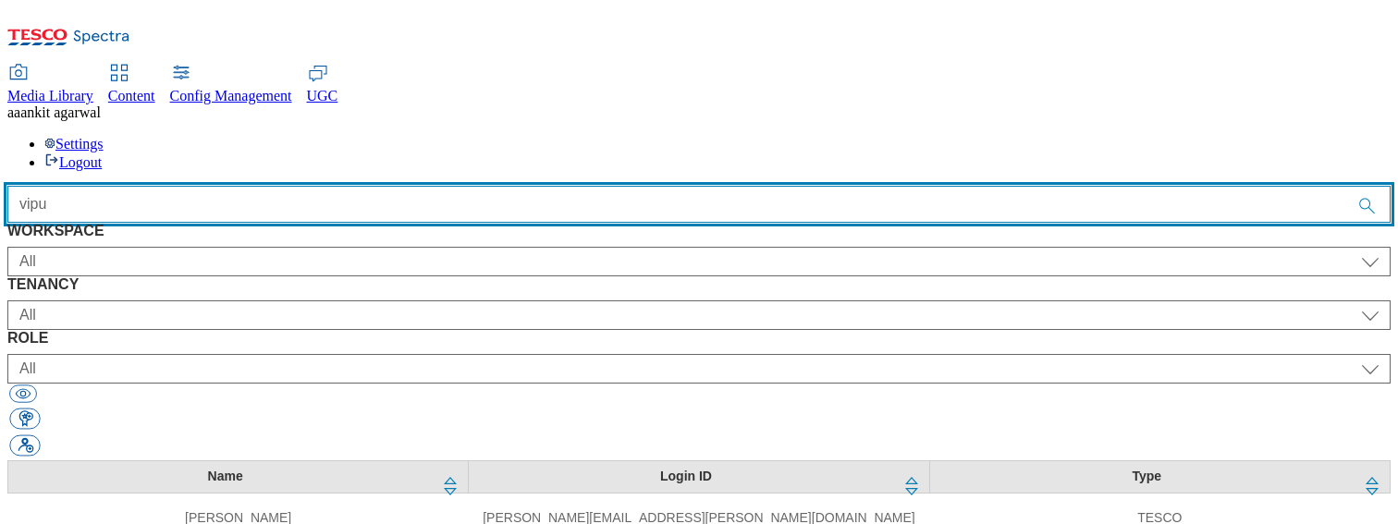
click at [425, 186] on input "vipu" at bounding box center [698, 204] width 1383 height 37
click at [476, 186] on input "vipu" at bounding box center [698, 204] width 1383 height 37
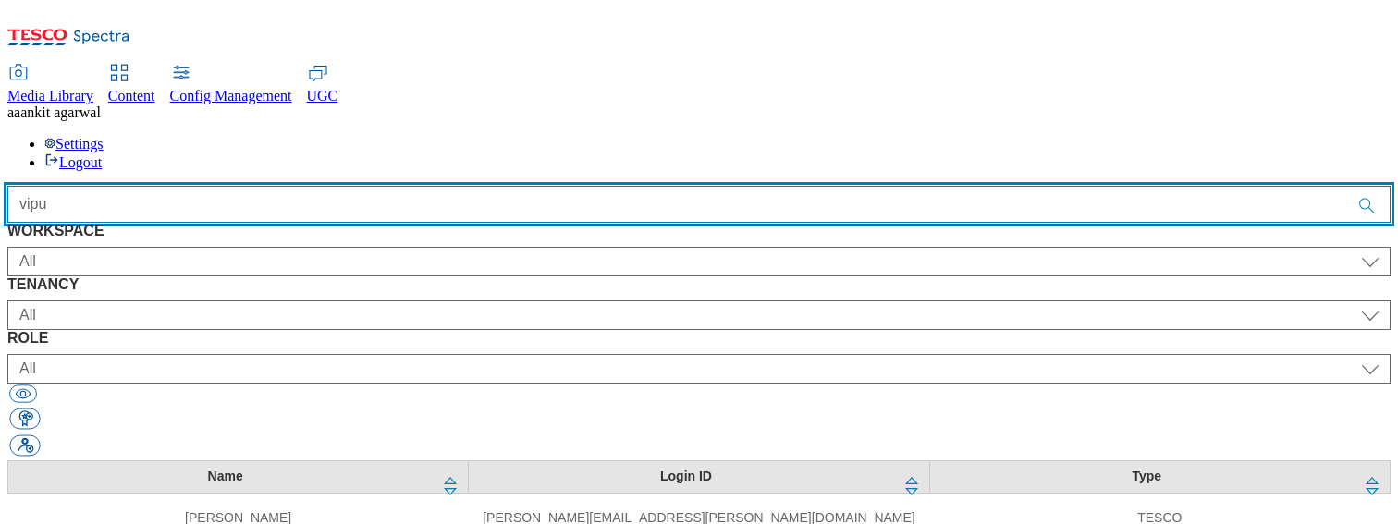
click at [476, 186] on input "vipu" at bounding box center [698, 204] width 1383 height 37
type input "r"
select select "content_designer"
type input "roli"
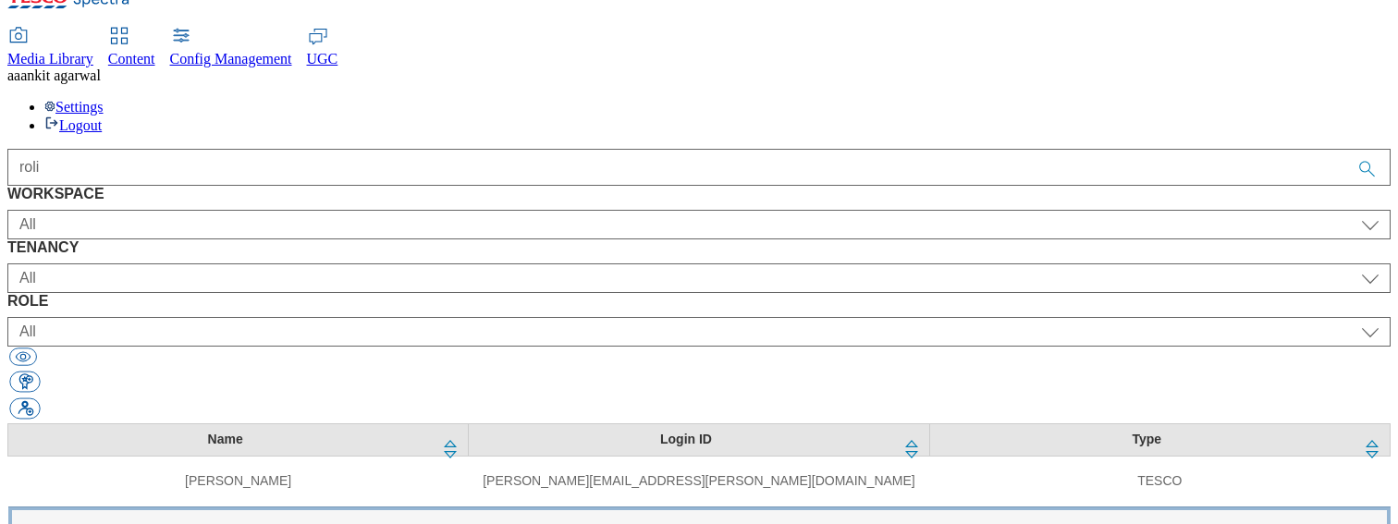
scroll to position [59, 0]
